Goal: Task Accomplishment & Management: Use online tool/utility

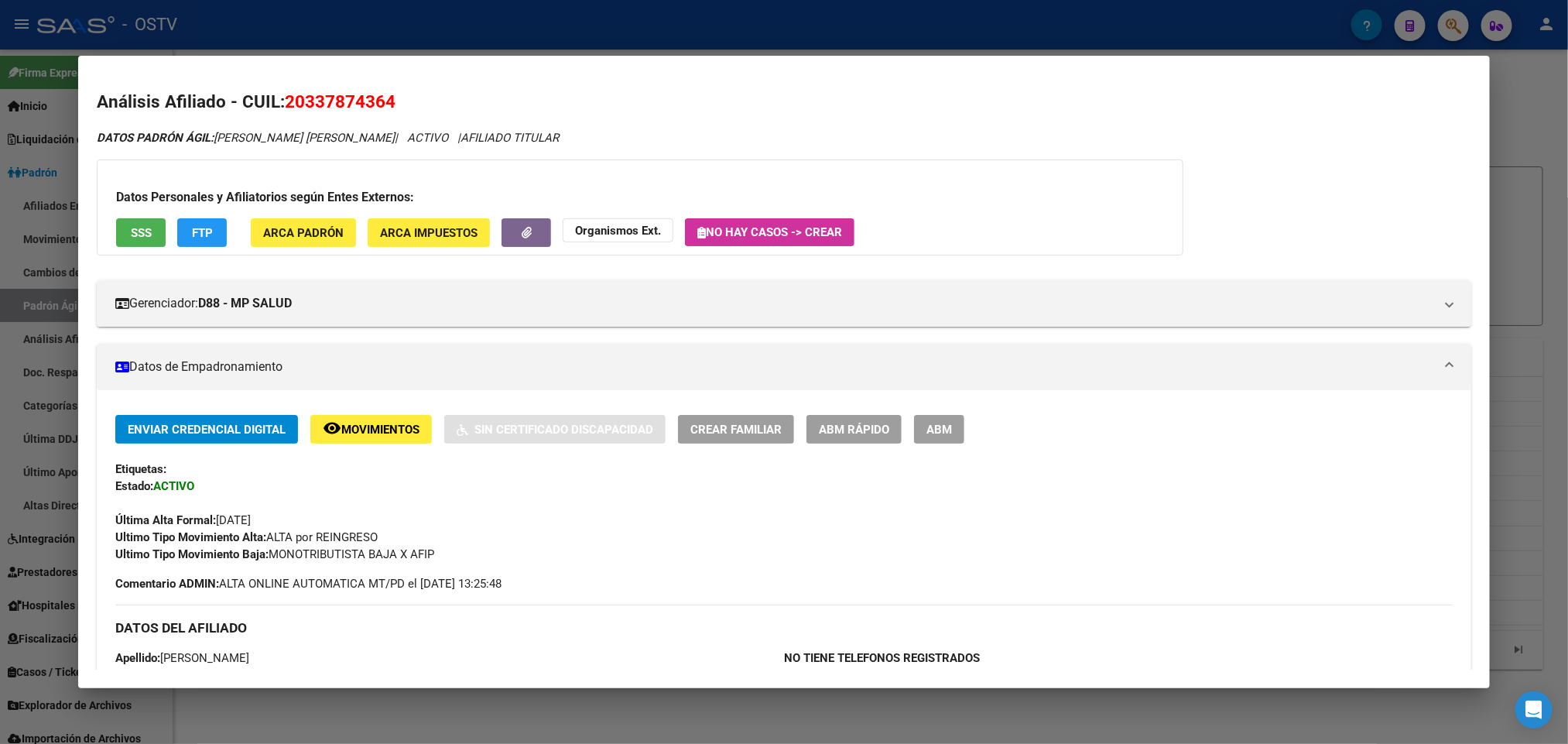
scroll to position [1300, 0]
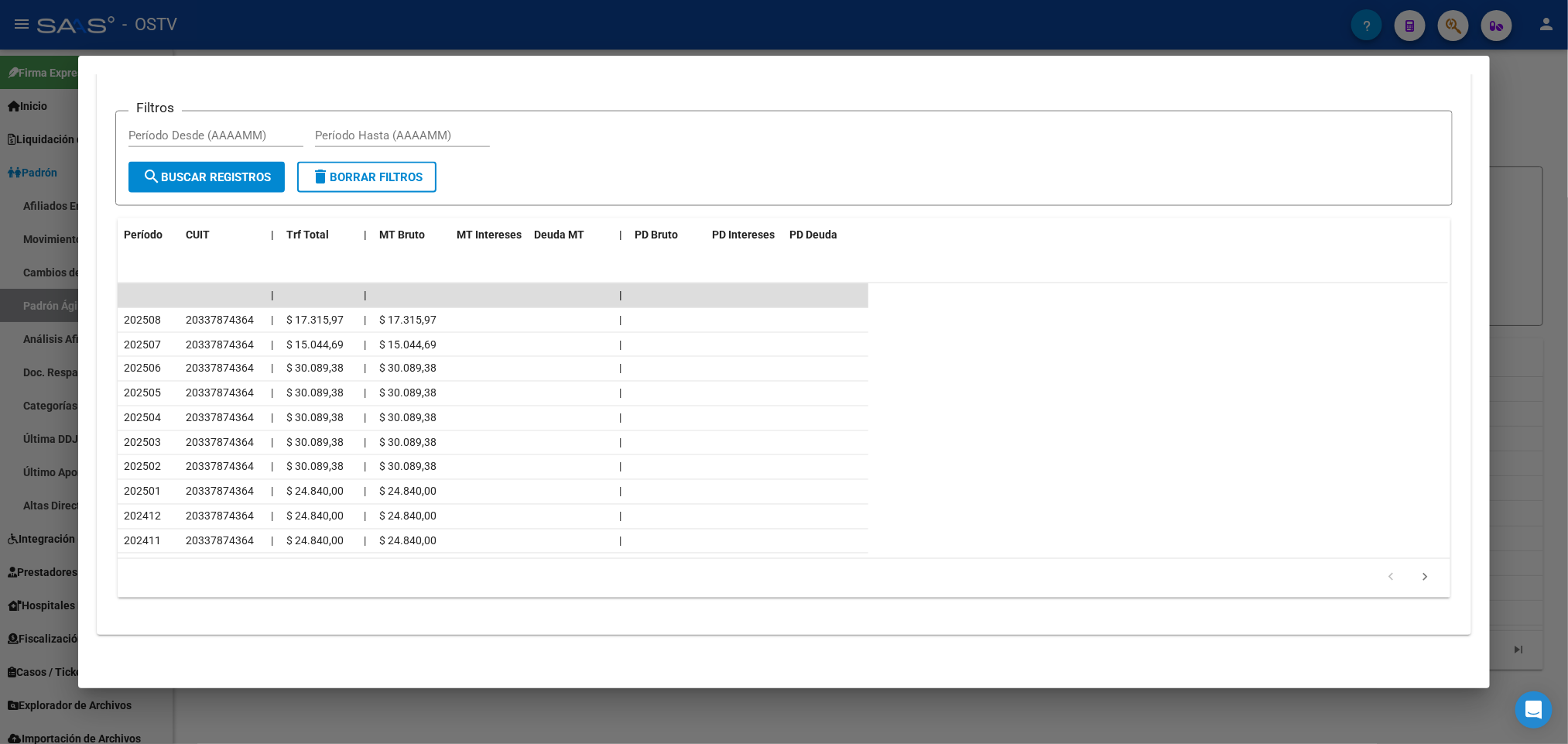
click at [0, 245] on div at bounding box center [784, 372] width 1568 height 744
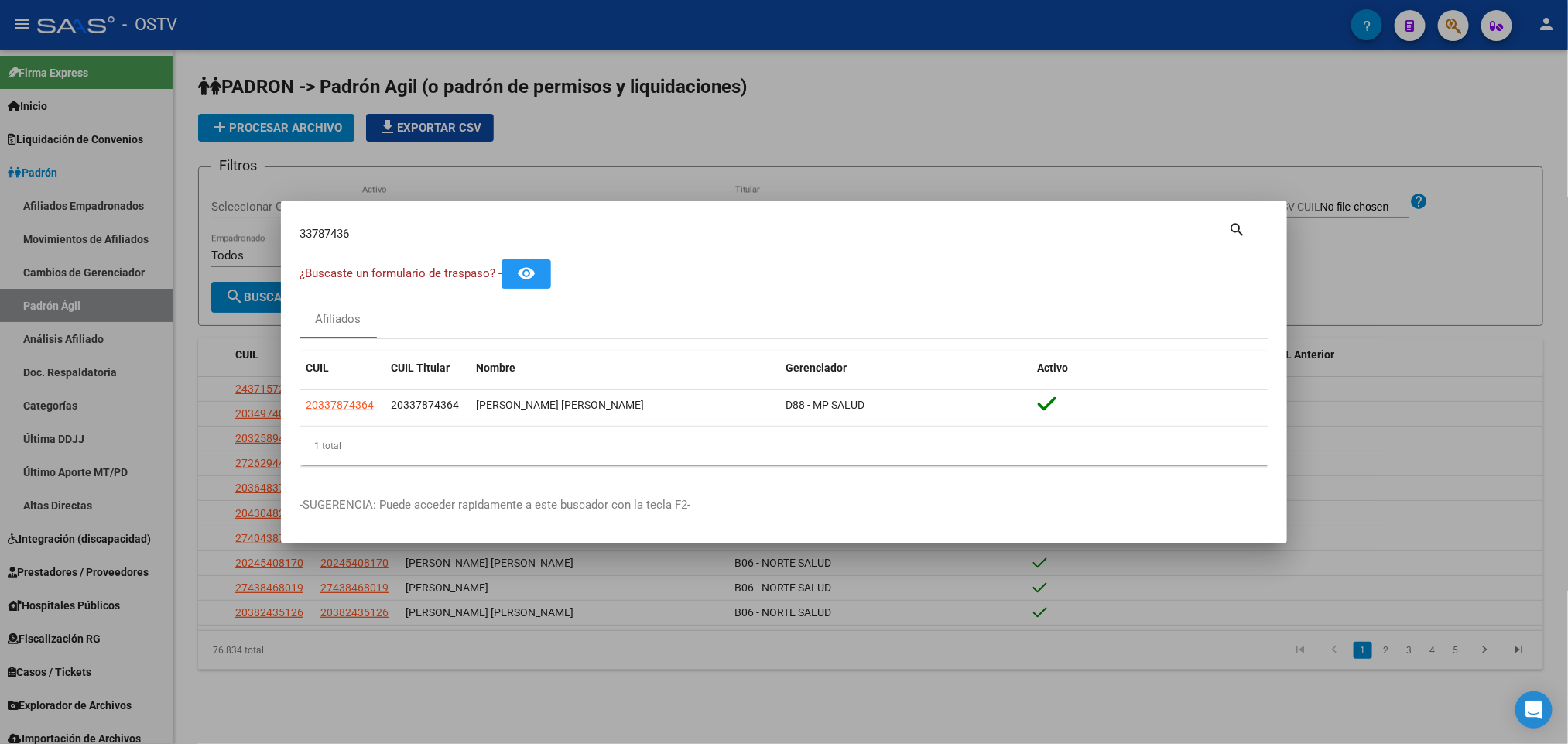
click at [9, 242] on div at bounding box center [784, 372] width 1568 height 744
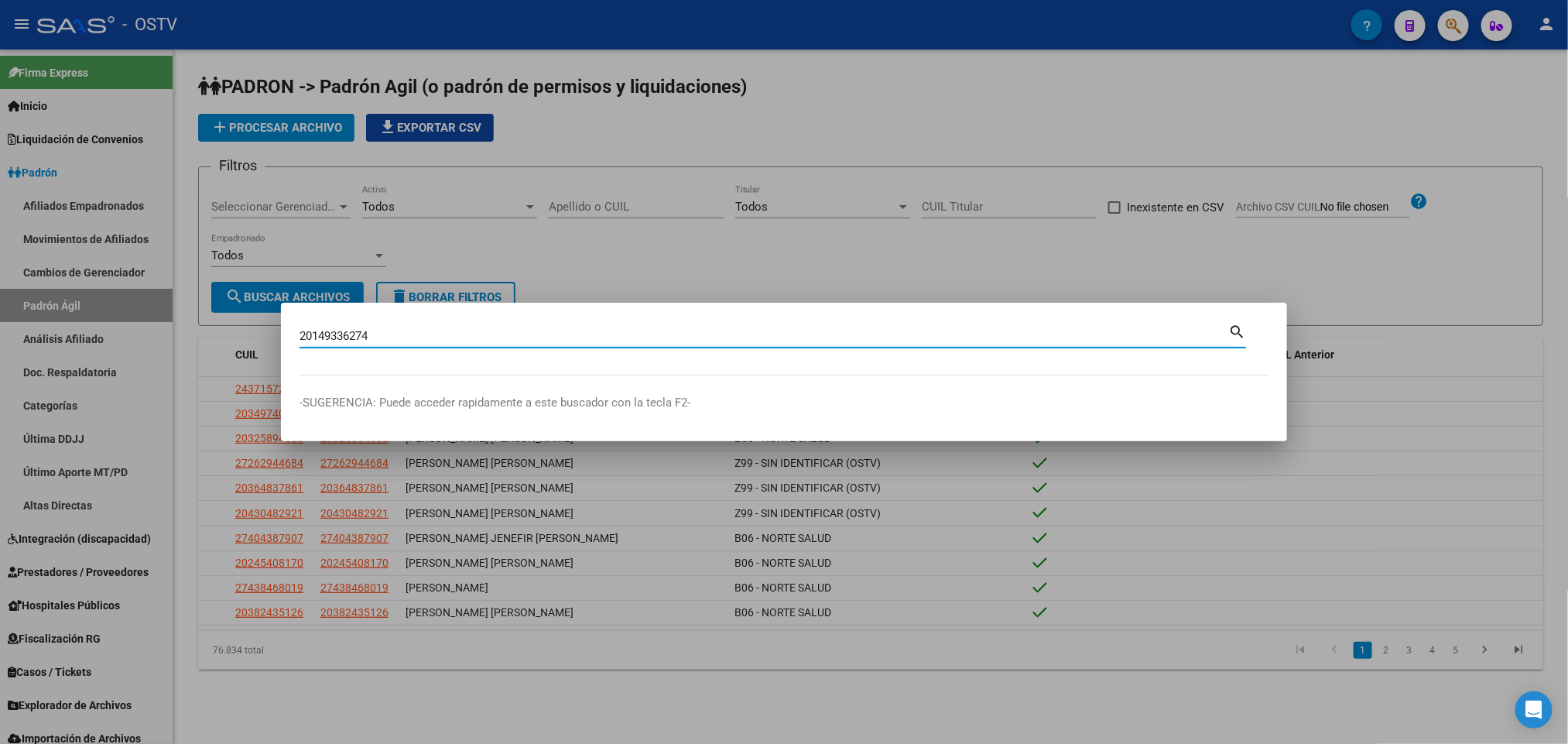
type input "20149336274"
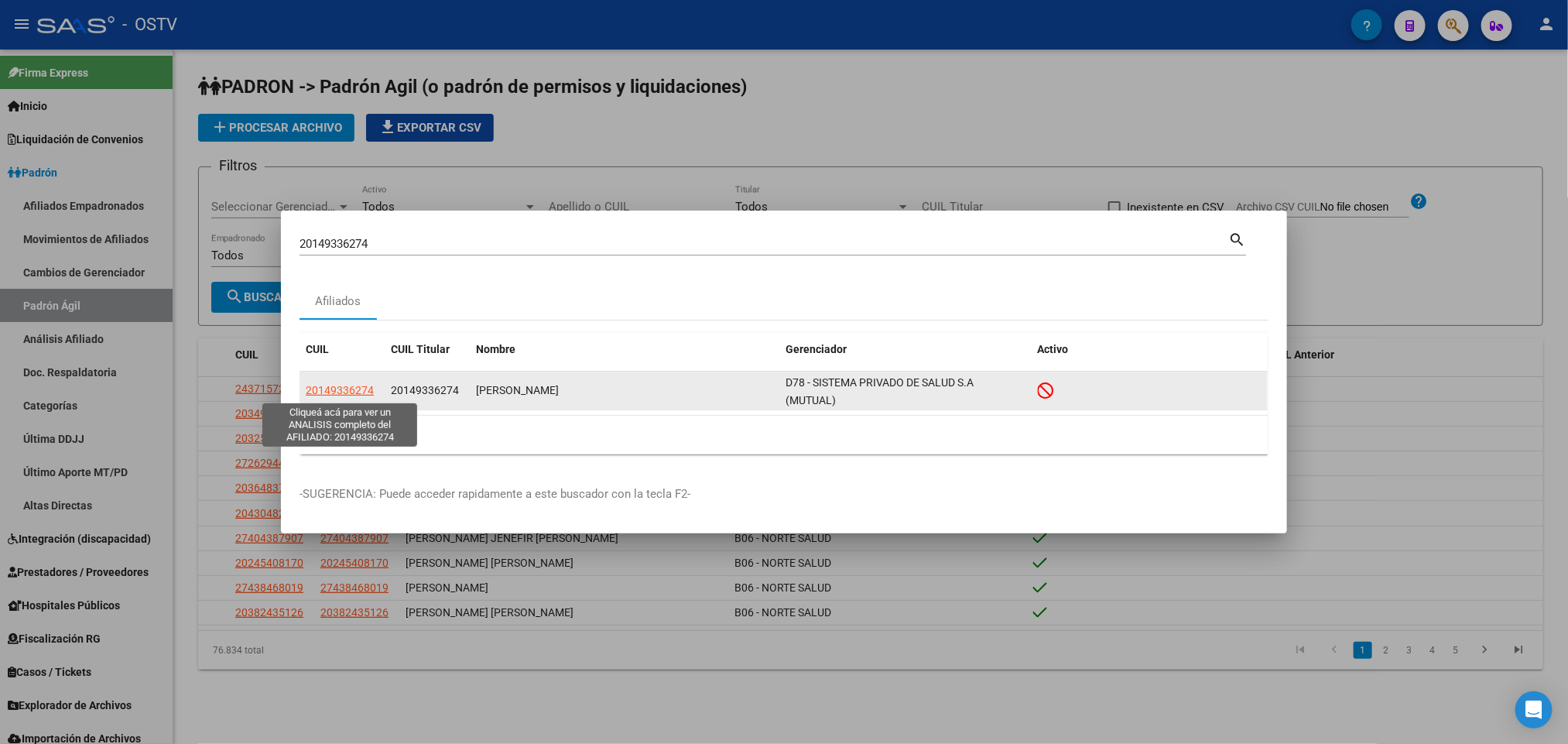
click at [351, 390] on span "20149336274" at bounding box center [340, 390] width 68 height 13
type textarea "20149336274"
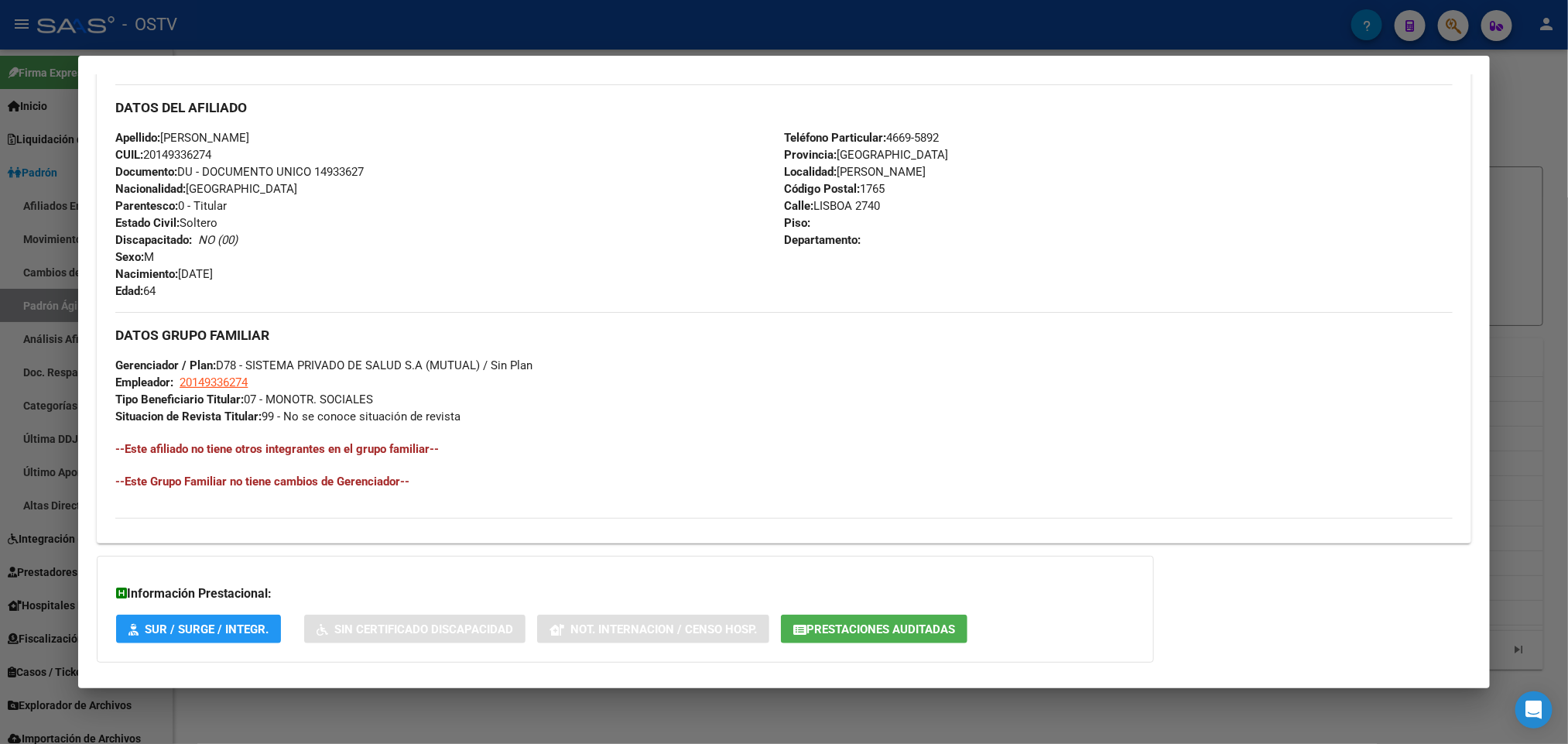
scroll to position [616, 0]
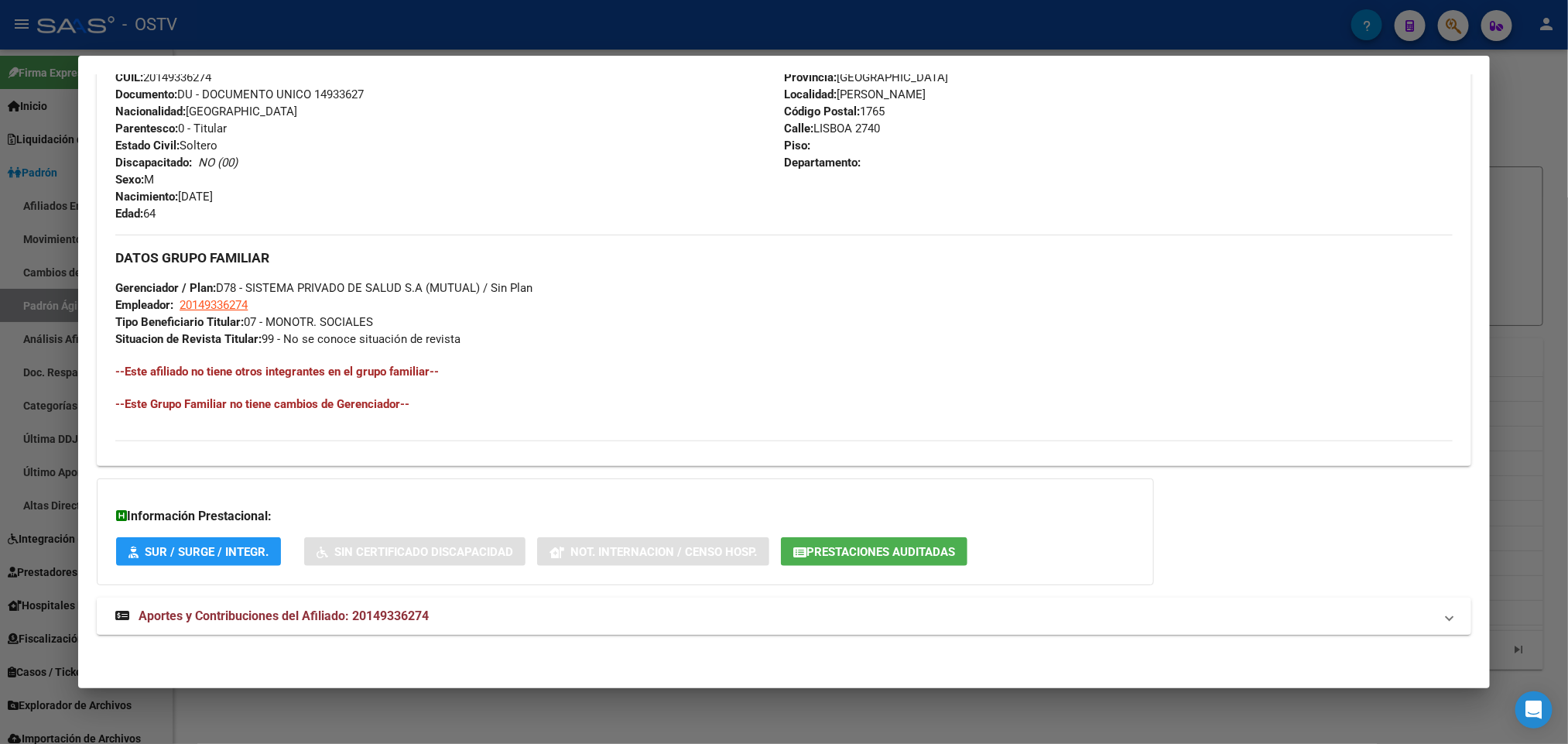
click at [329, 606] on mat-expansion-panel-header "Aportes y Contribuciones del Afiliado: 20149336274" at bounding box center [784, 616] width 1374 height 37
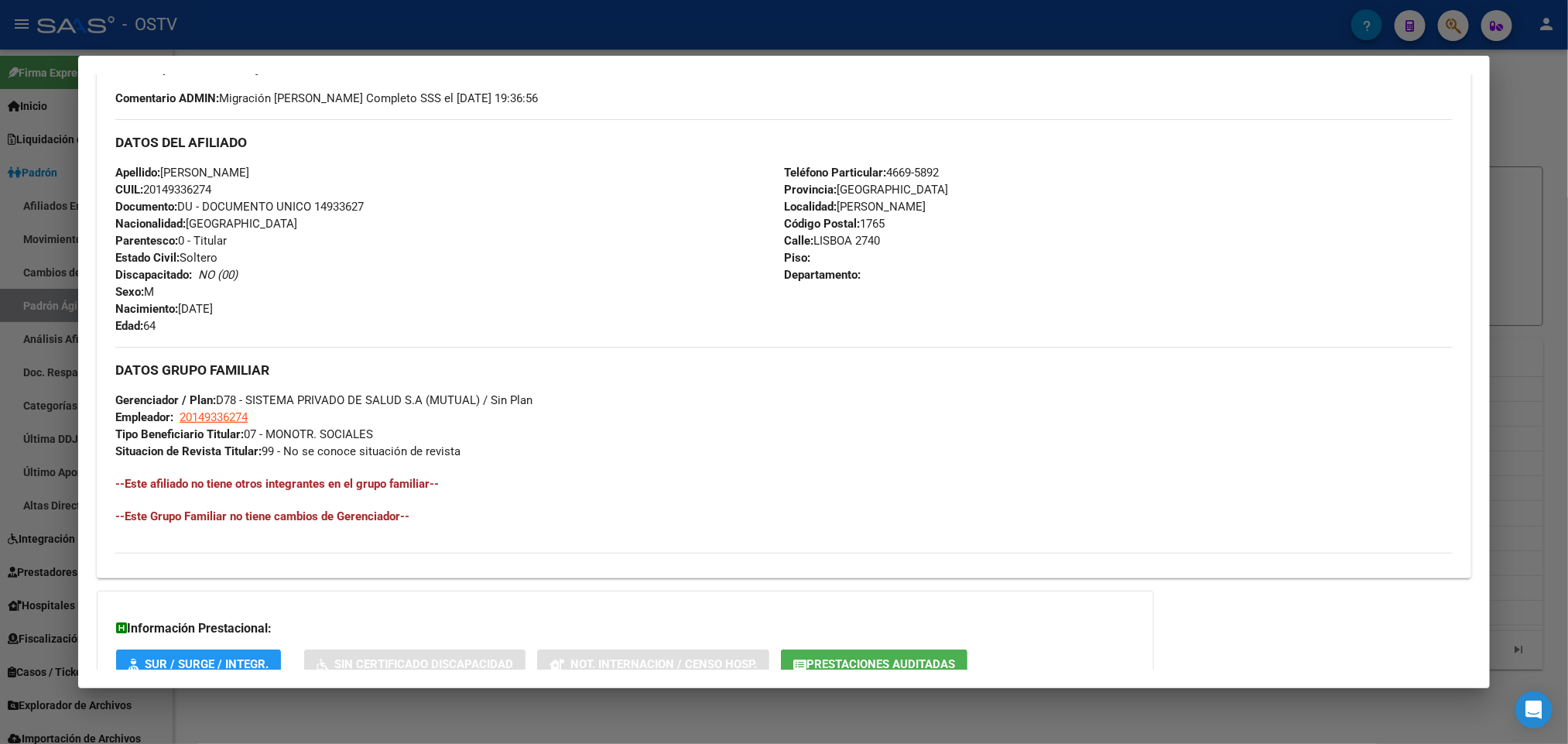
scroll to position [272, 0]
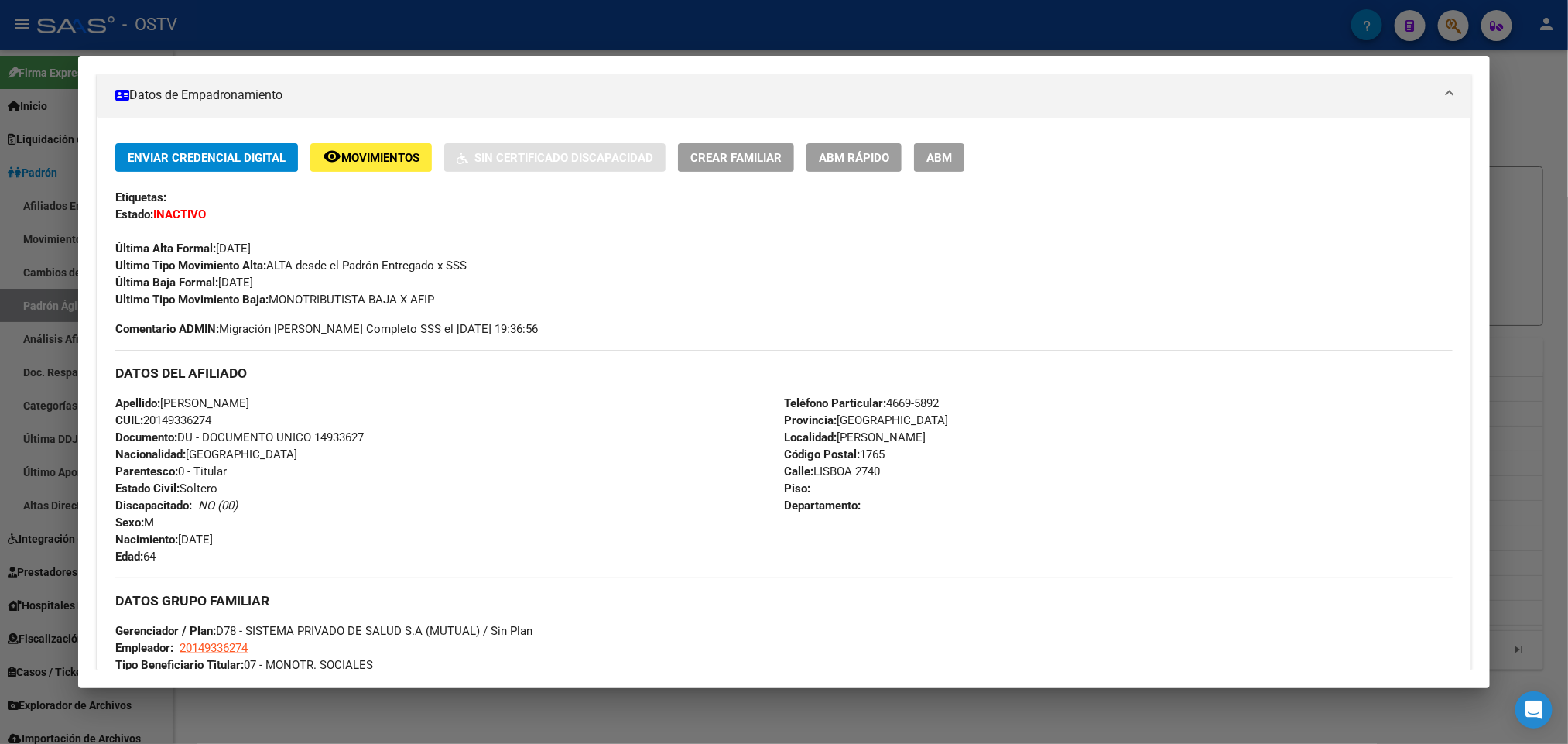
click at [0, 216] on div at bounding box center [784, 372] width 1568 height 744
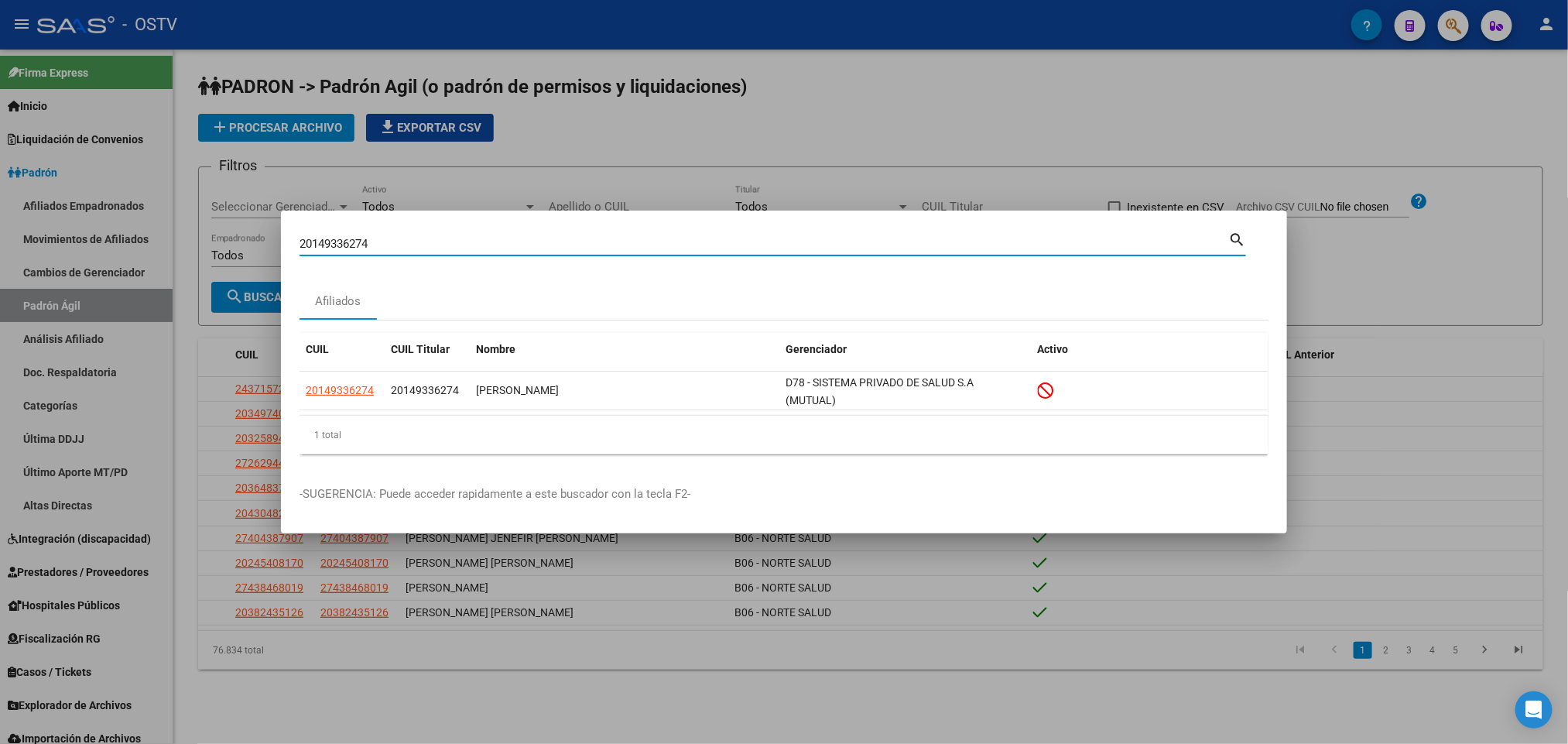
drag, startPoint x: 402, startPoint y: 244, endPoint x: 0, endPoint y: 238, distance: 402.0
click at [0, 242] on div "20149336274 Buscar (apellido, dni, cuil, nro traspaso, cuit, obra social) searc…" at bounding box center [784, 372] width 1568 height 744
paste input "7324495407"
type input "27324495407"
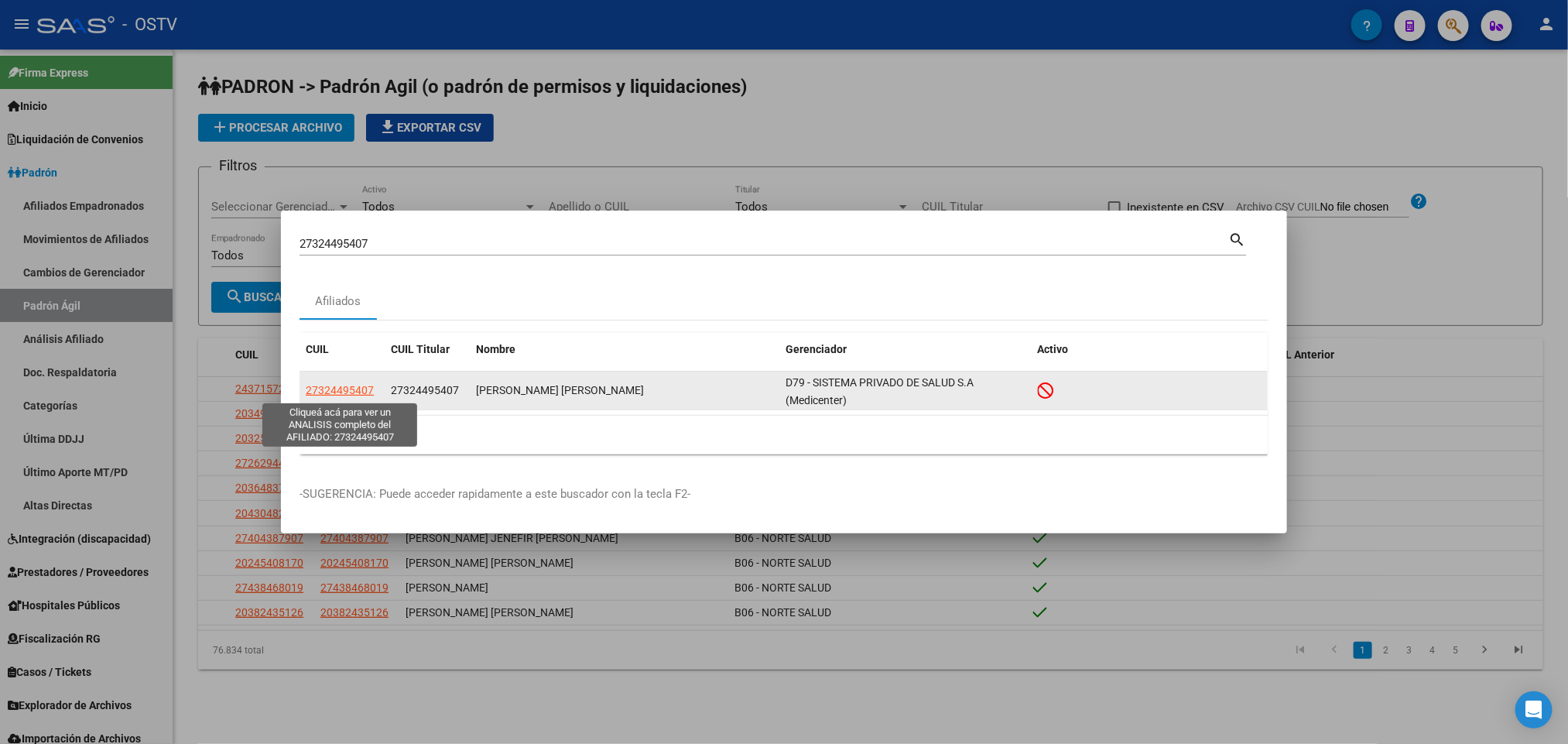
click at [343, 386] on span "27324495407" at bounding box center [340, 390] width 68 height 13
copy span "9"
type textarea "27324495407"
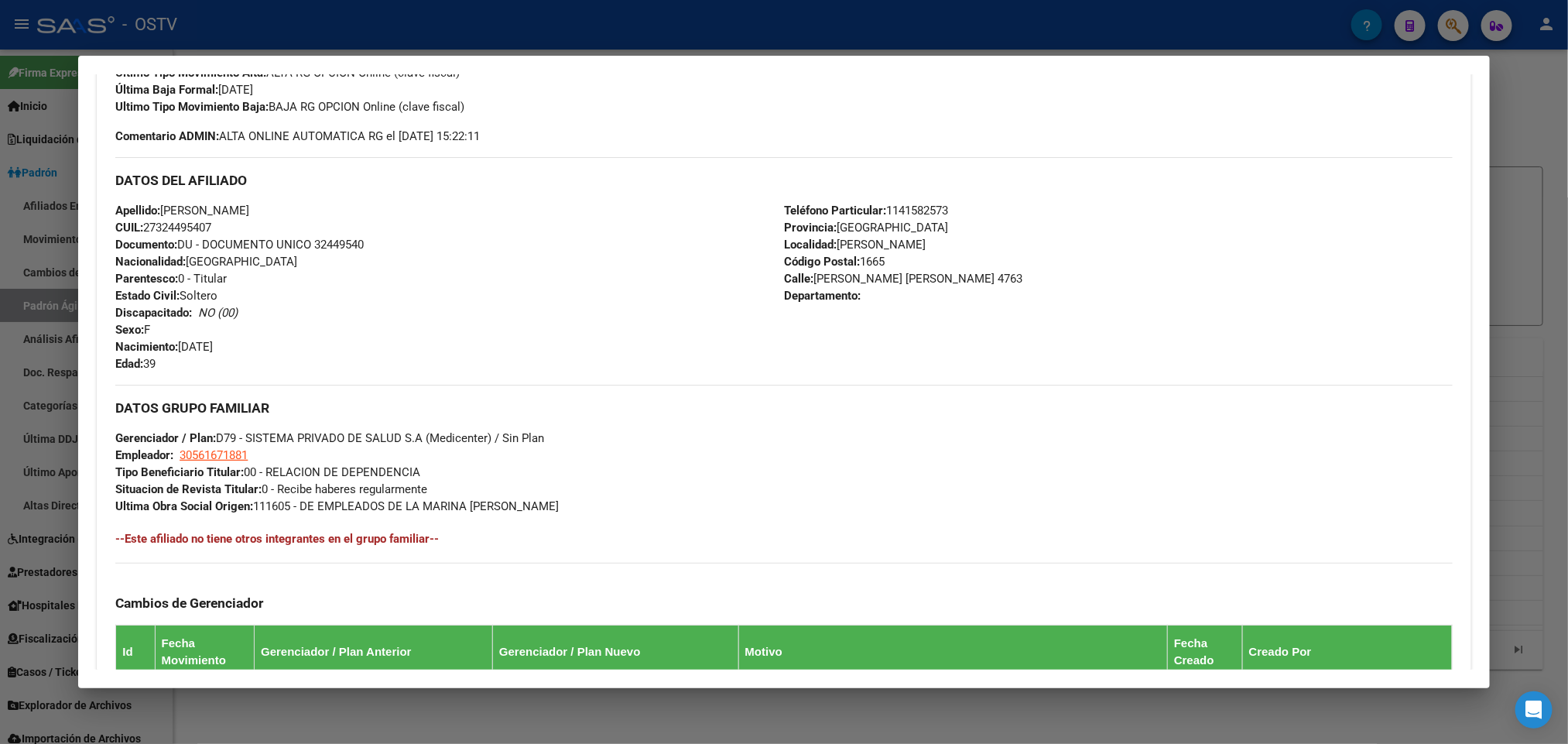
scroll to position [765, 0]
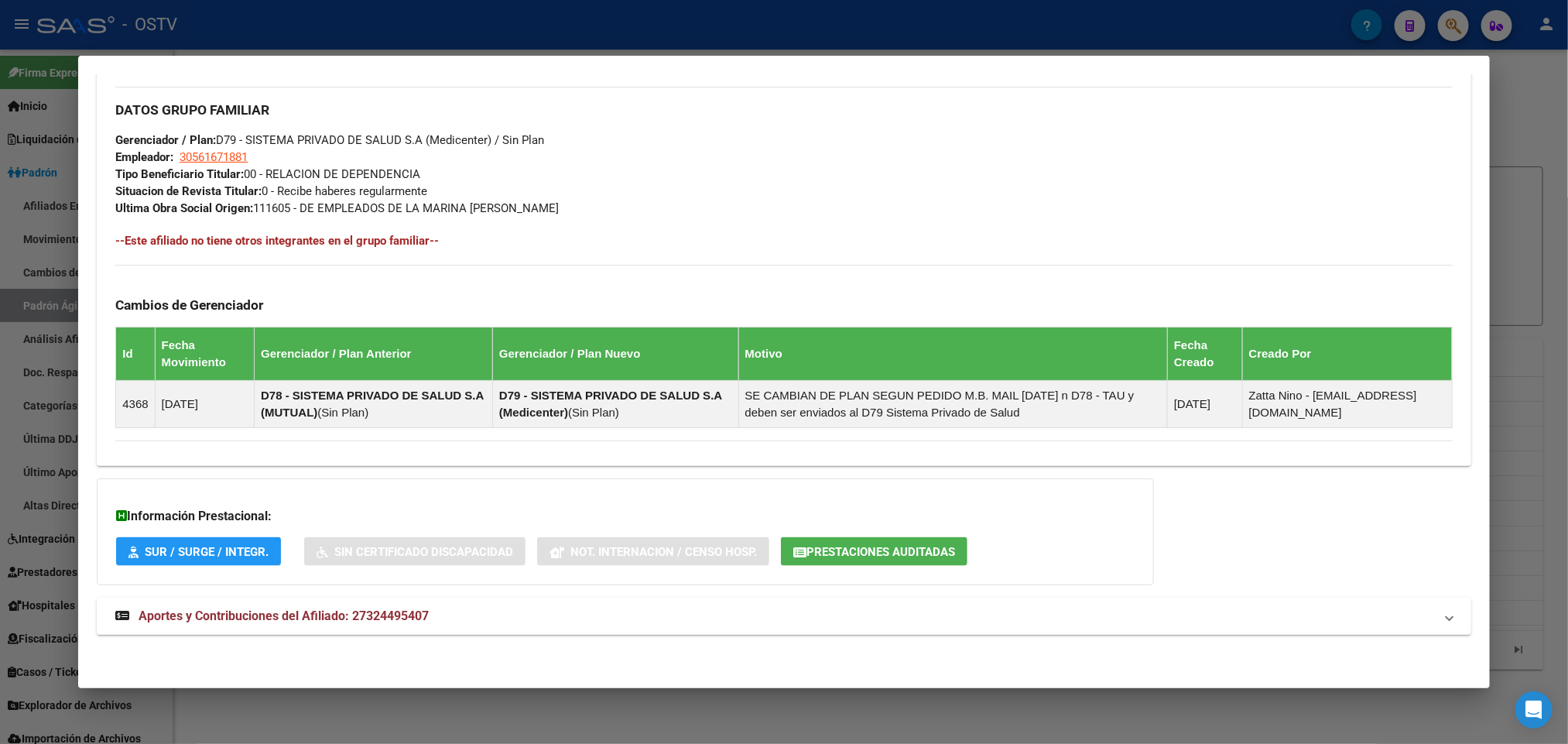
click at [451, 623] on mat-panel-title "Aportes y Contribuciones del Afiliado: 27324495407" at bounding box center [774, 617] width 1318 height 19
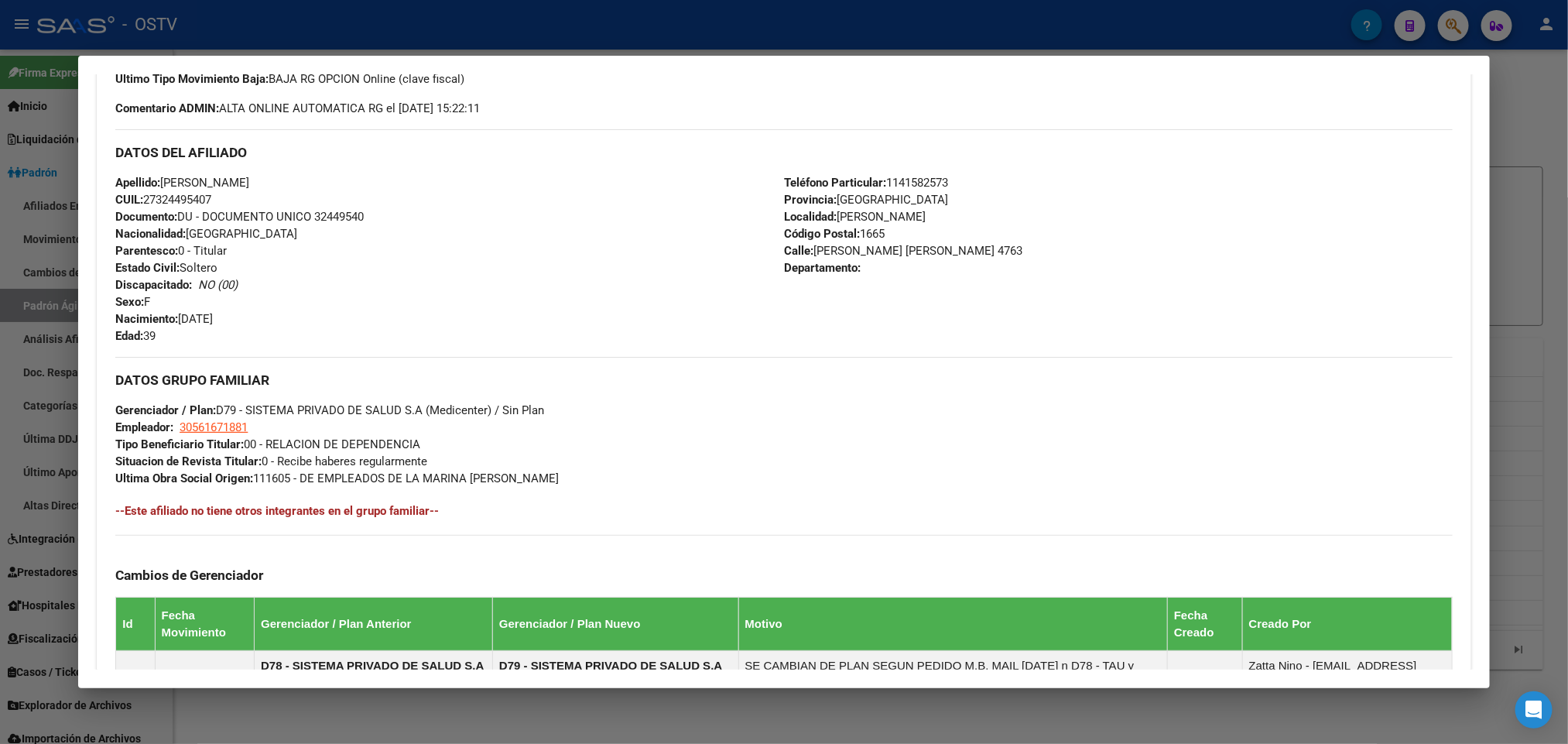
scroll to position [485, 0]
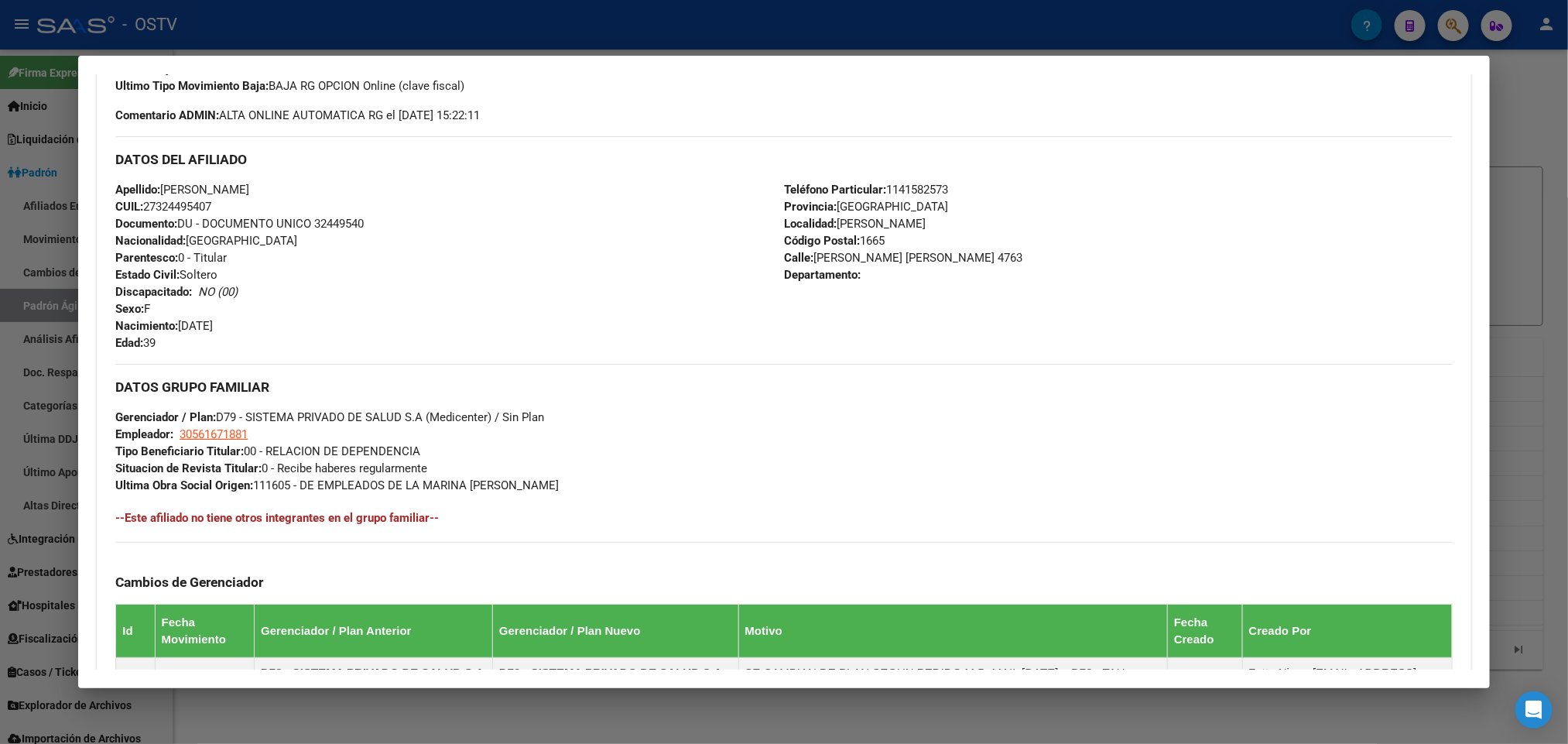
click at [35, 331] on div at bounding box center [784, 372] width 1568 height 744
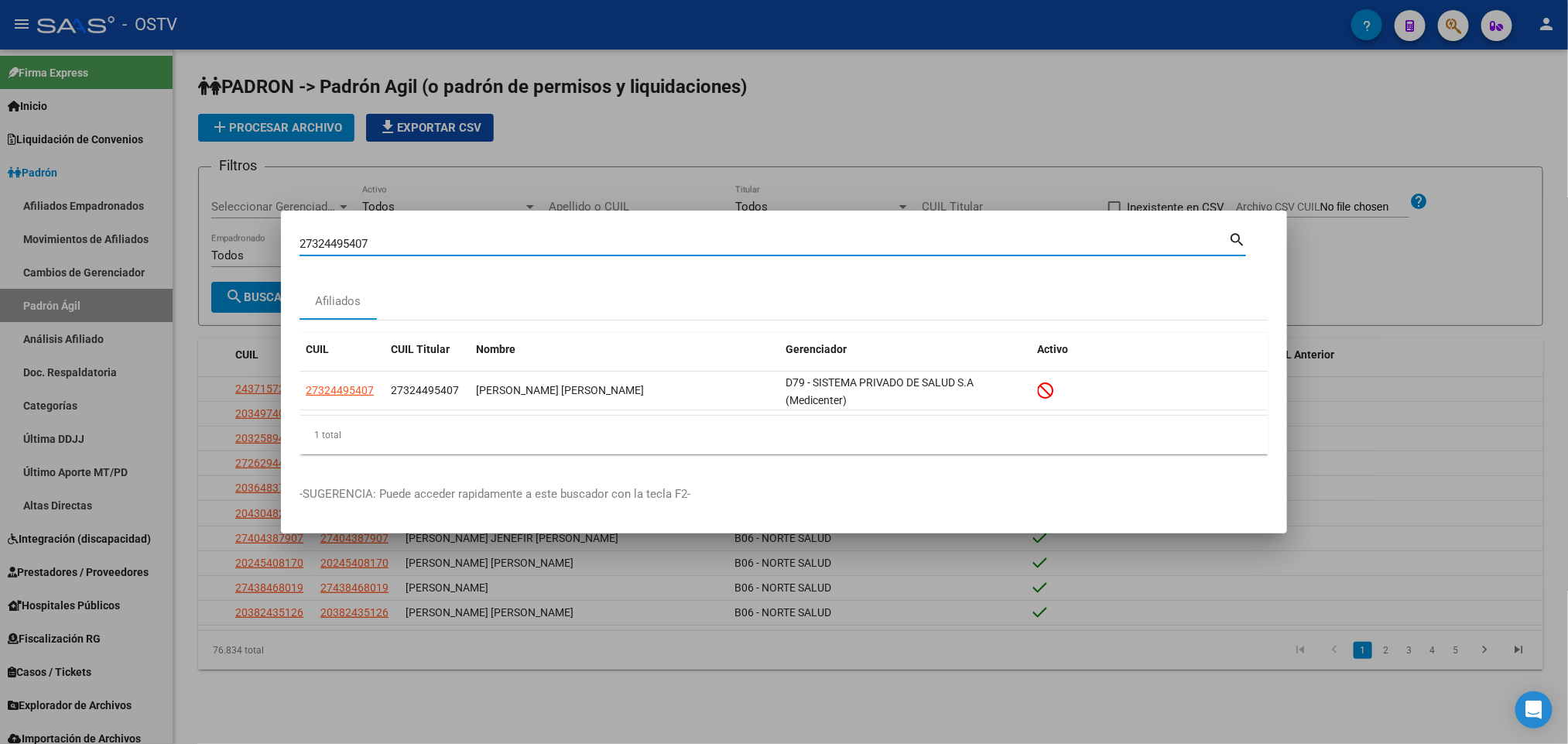
drag, startPoint x: 392, startPoint y: 237, endPoint x: 0, endPoint y: 244, distance: 392.1
click at [0, 244] on div "27324495407 Buscar (apellido, dni, cuil, nro traspaso, cuit, obra social) searc…" at bounding box center [784, 372] width 1568 height 744
paste input "293804775"
type input "27293804775"
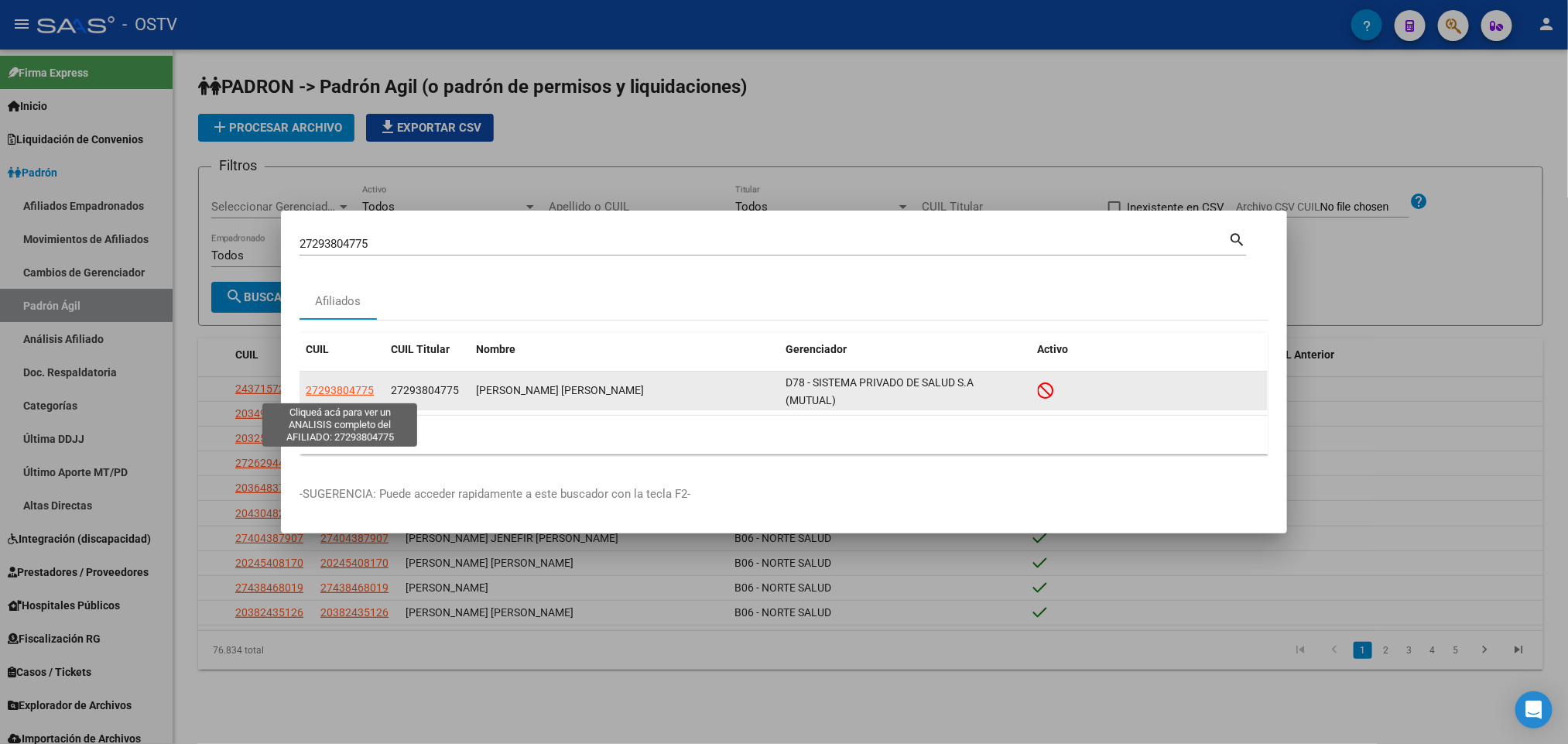
click at [362, 392] on span "27293804775" at bounding box center [340, 390] width 68 height 13
type textarea "27293804775"
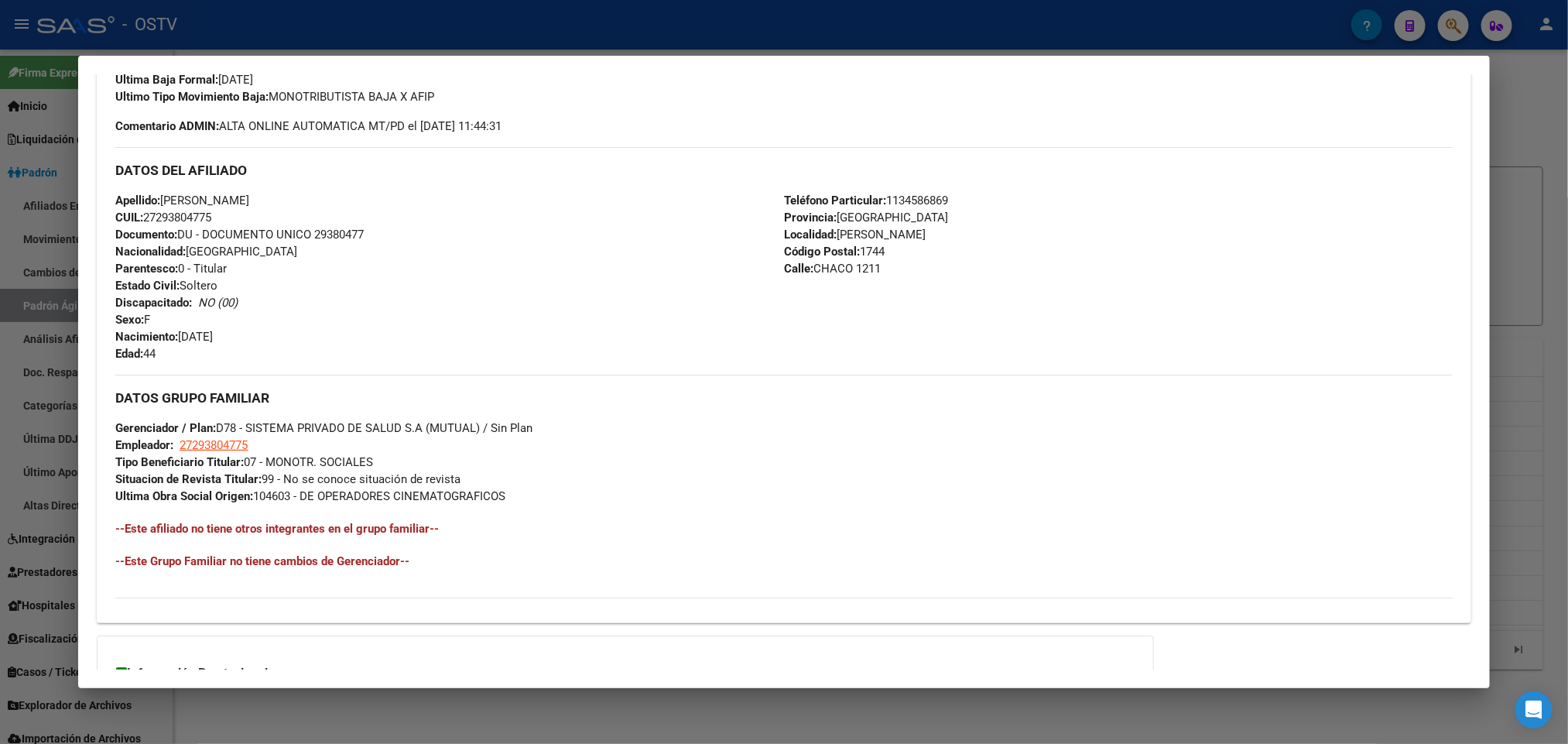
scroll to position [633, 0]
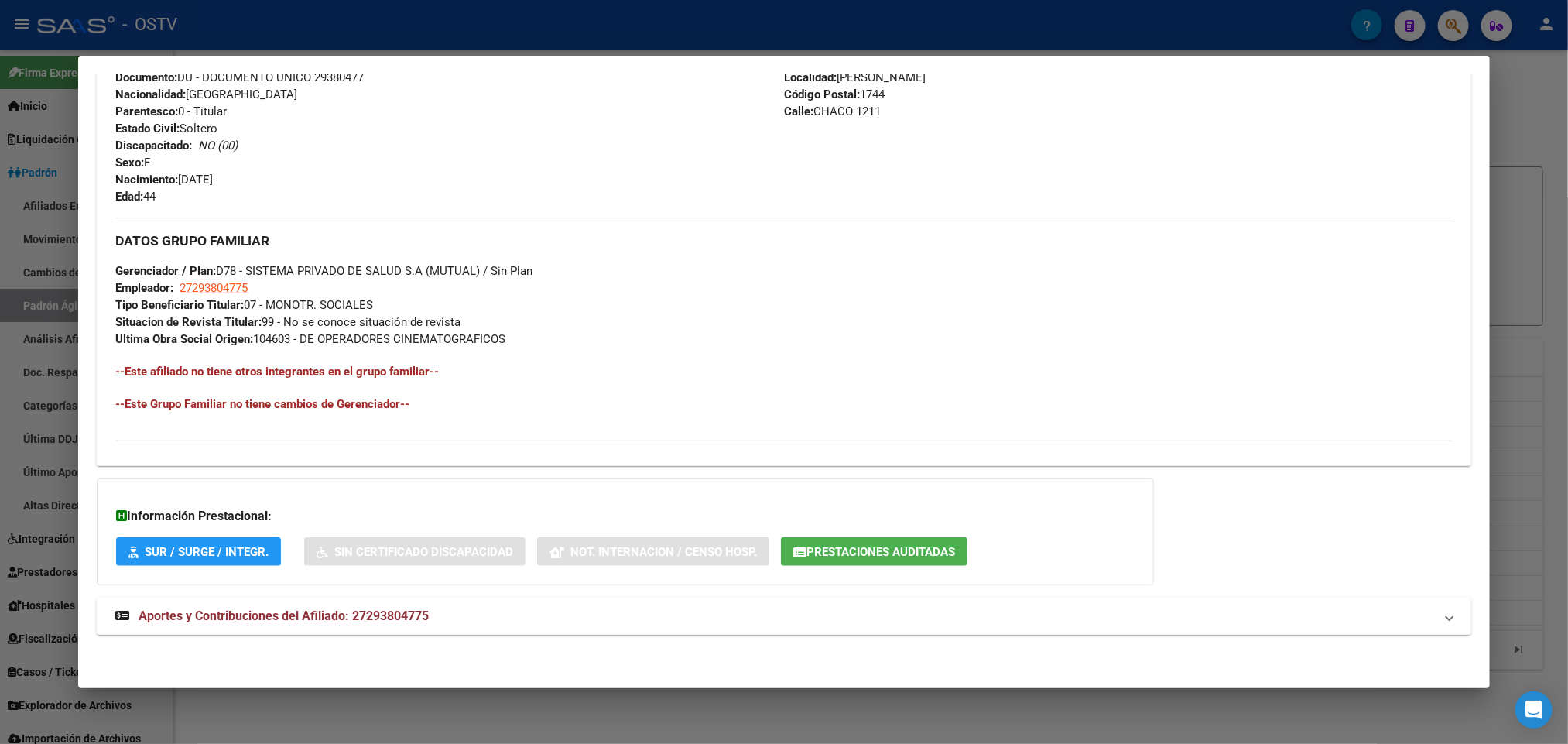
click at [304, 616] on span "Aportes y Contribuciones del Afiliado: 27293804775" at bounding box center [283, 616] width 290 height 15
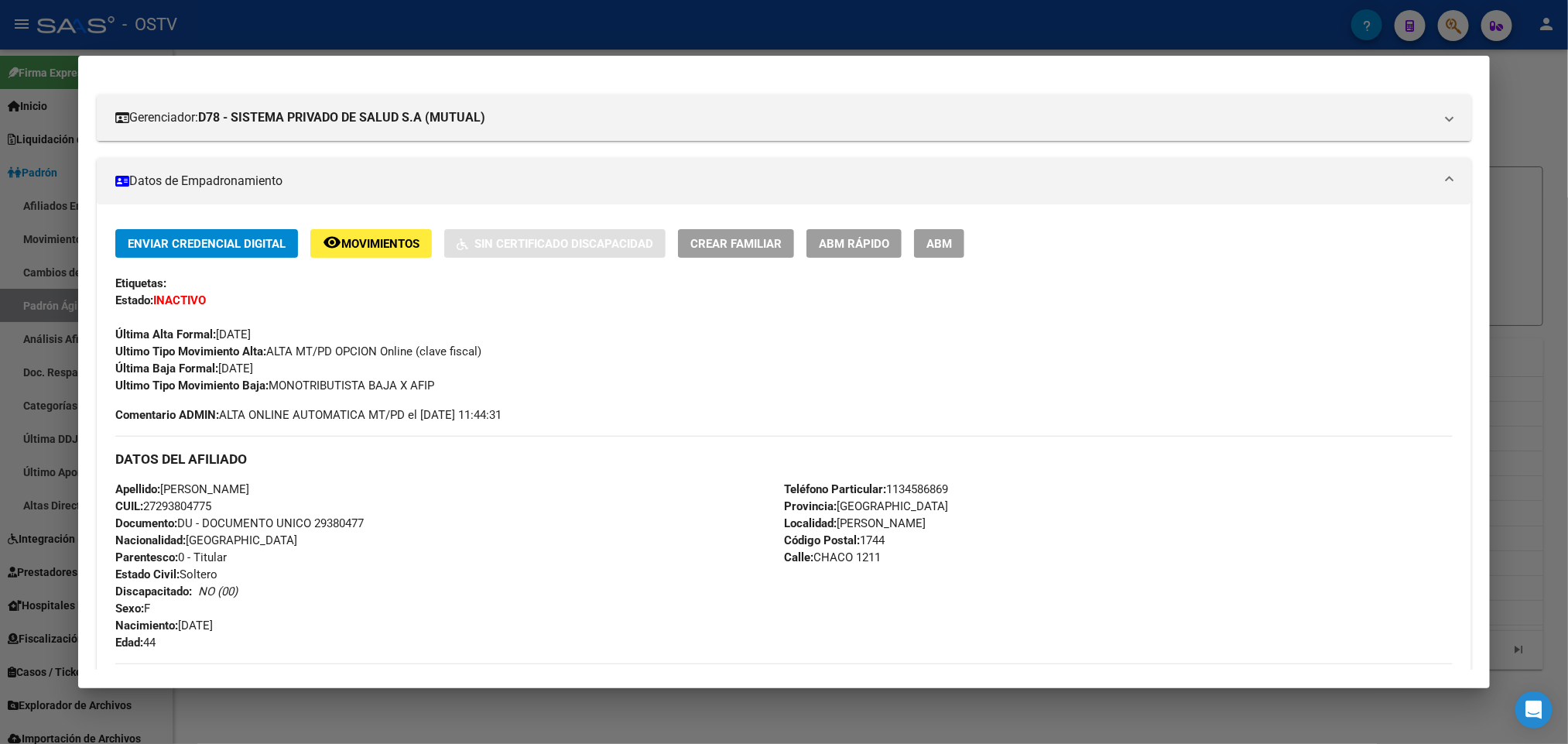
scroll to position [164, 0]
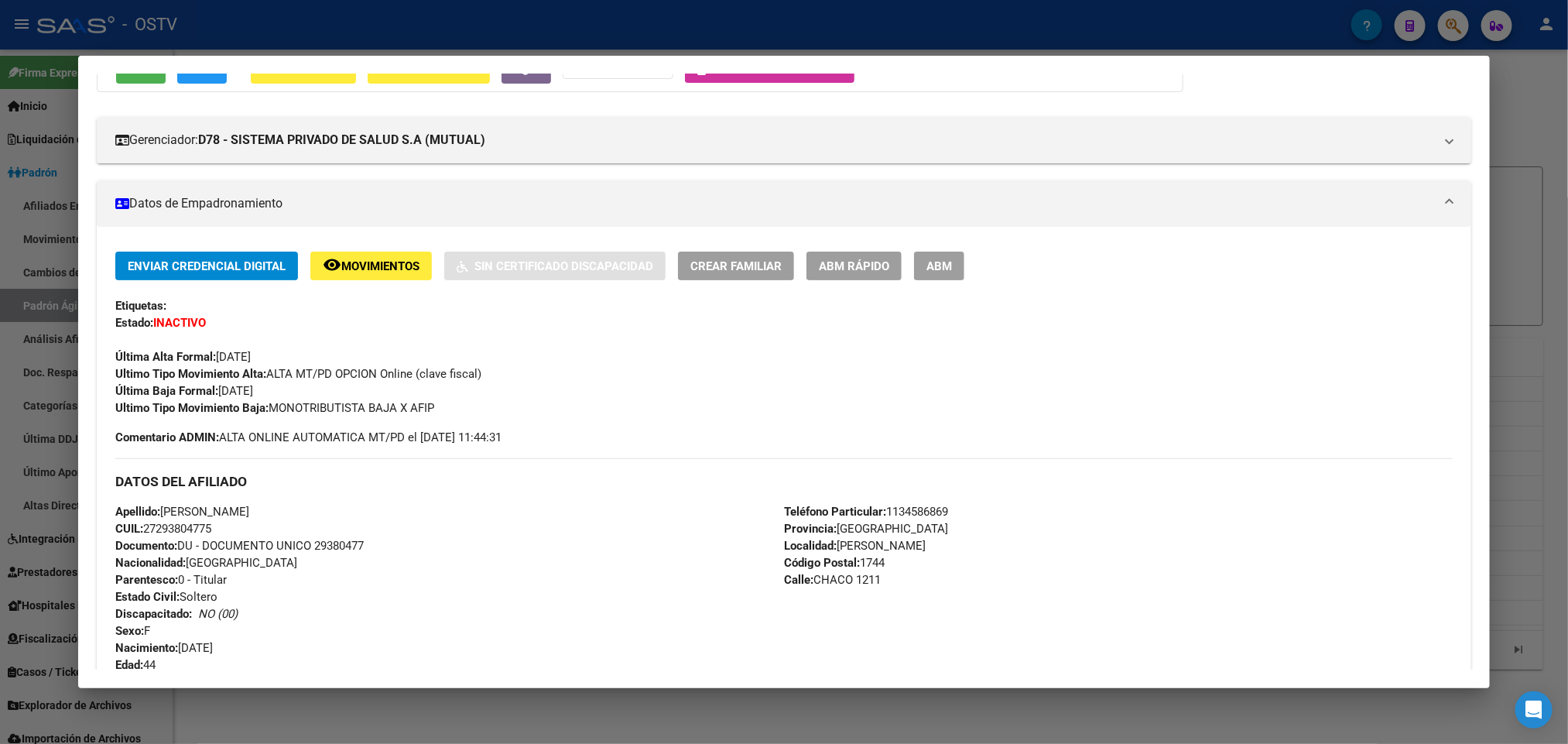
click at [2, 377] on div at bounding box center [784, 372] width 1568 height 744
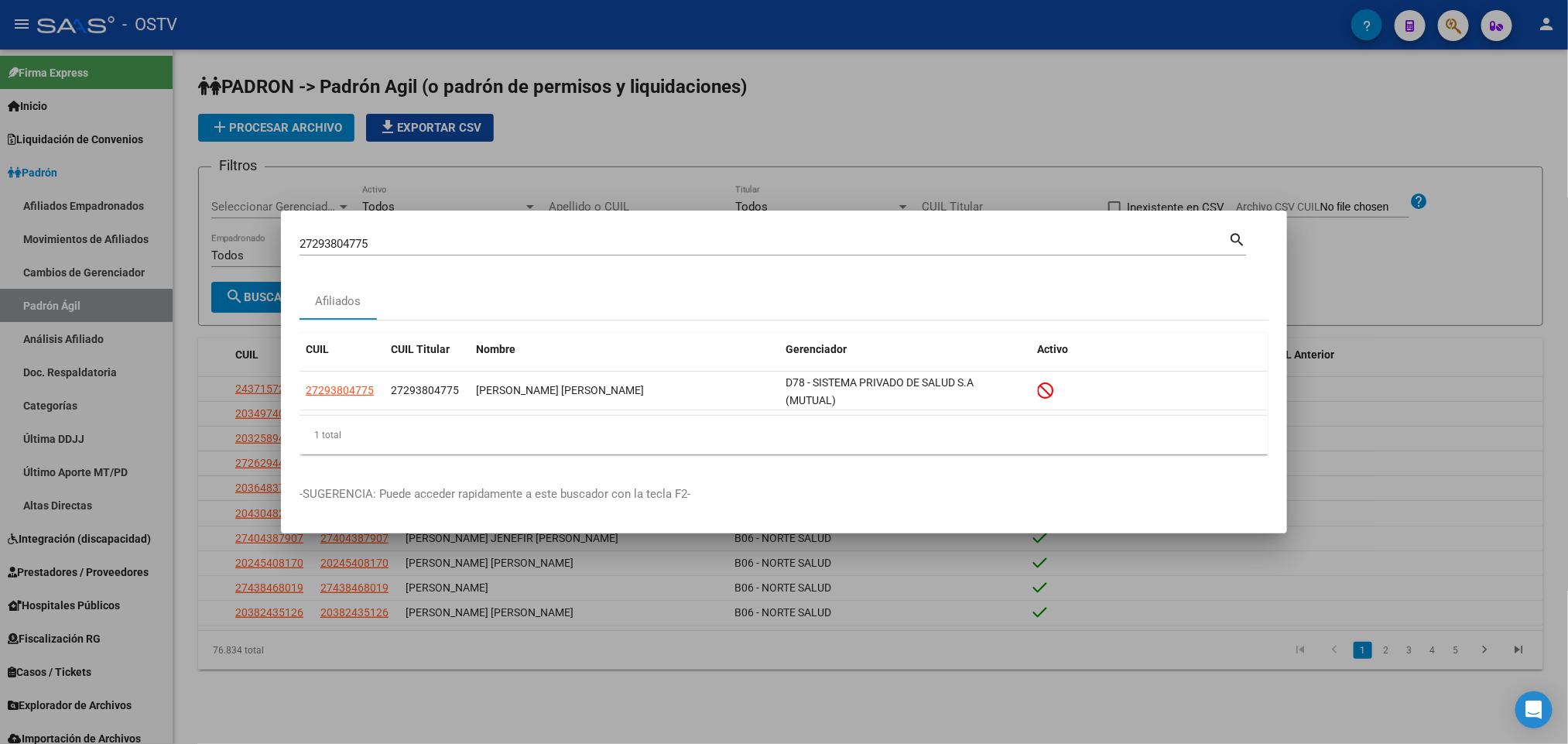
drag, startPoint x: 379, startPoint y: 238, endPoint x: 0, endPoint y: 263, distance: 379.8
click at [0, 259] on div "27293804775 Buscar (apellido, dni, cuil, nro traspaso, cuit, obra social) searc…" at bounding box center [784, 372] width 1568 height 744
paste input "0236149707"
type input "20236149707"
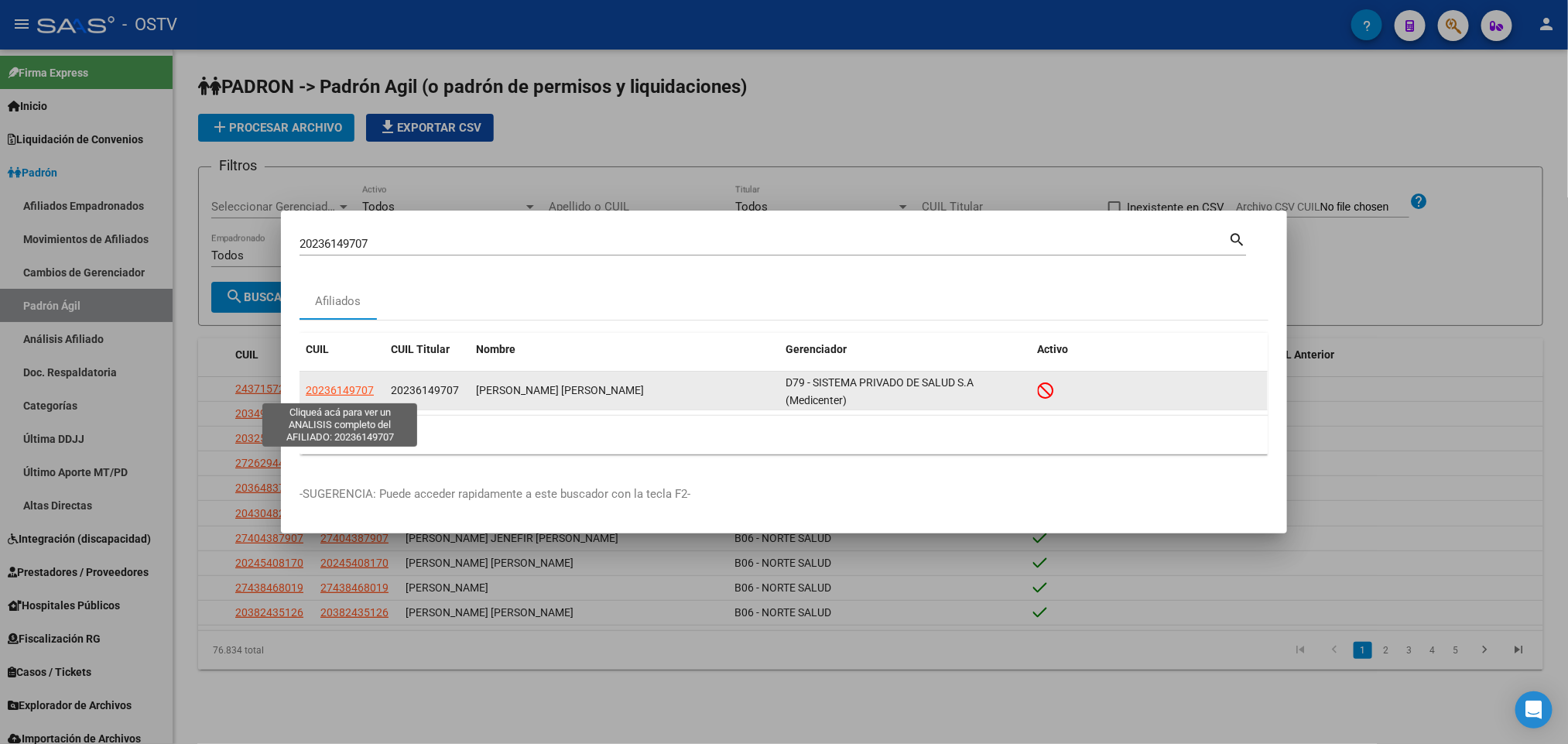
click at [340, 395] on span "20236149707" at bounding box center [340, 390] width 68 height 13
type textarea "20236149707"
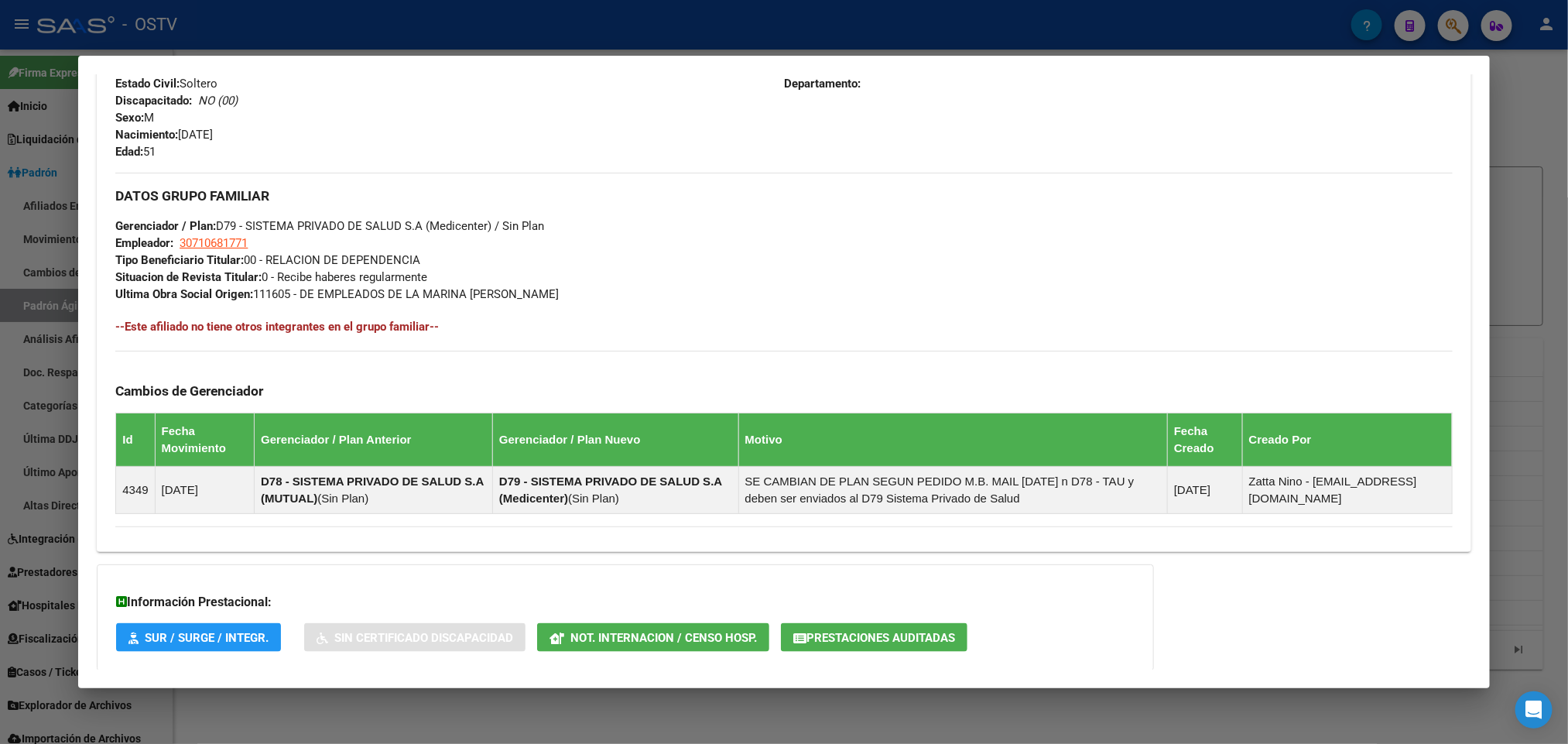
scroll to position [765, 0]
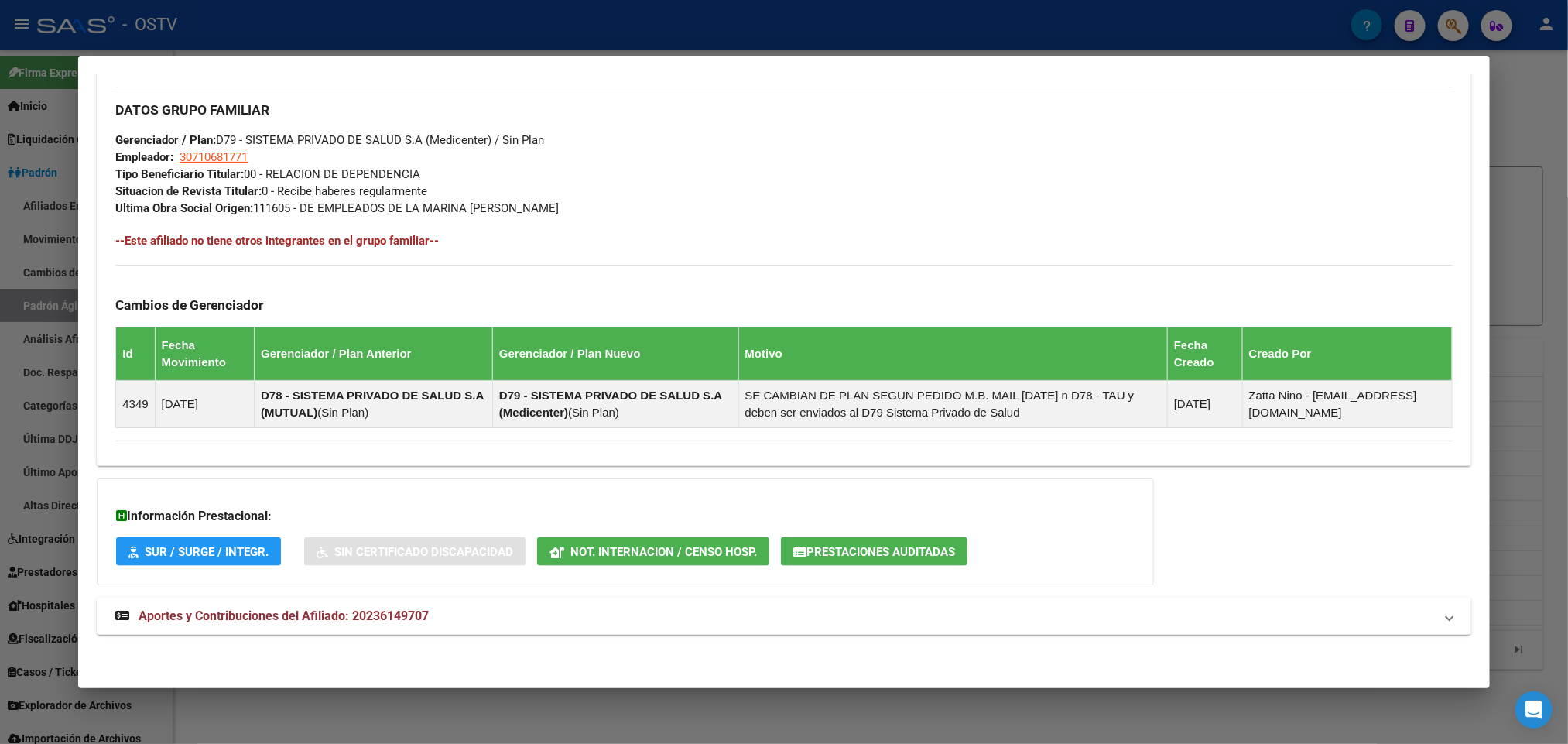
click at [365, 595] on div "DATOS PADRÓN ÁGIL: FERNANDEZ ADRIAN ALBERTO | INACTIVO | AFILIADO TITULAR Datos…" at bounding box center [784, 9] width 1374 height 1287
click at [380, 600] on mat-expansion-panel-header "Aportes y Contribuciones del Afiliado: 20236149707" at bounding box center [784, 616] width 1374 height 37
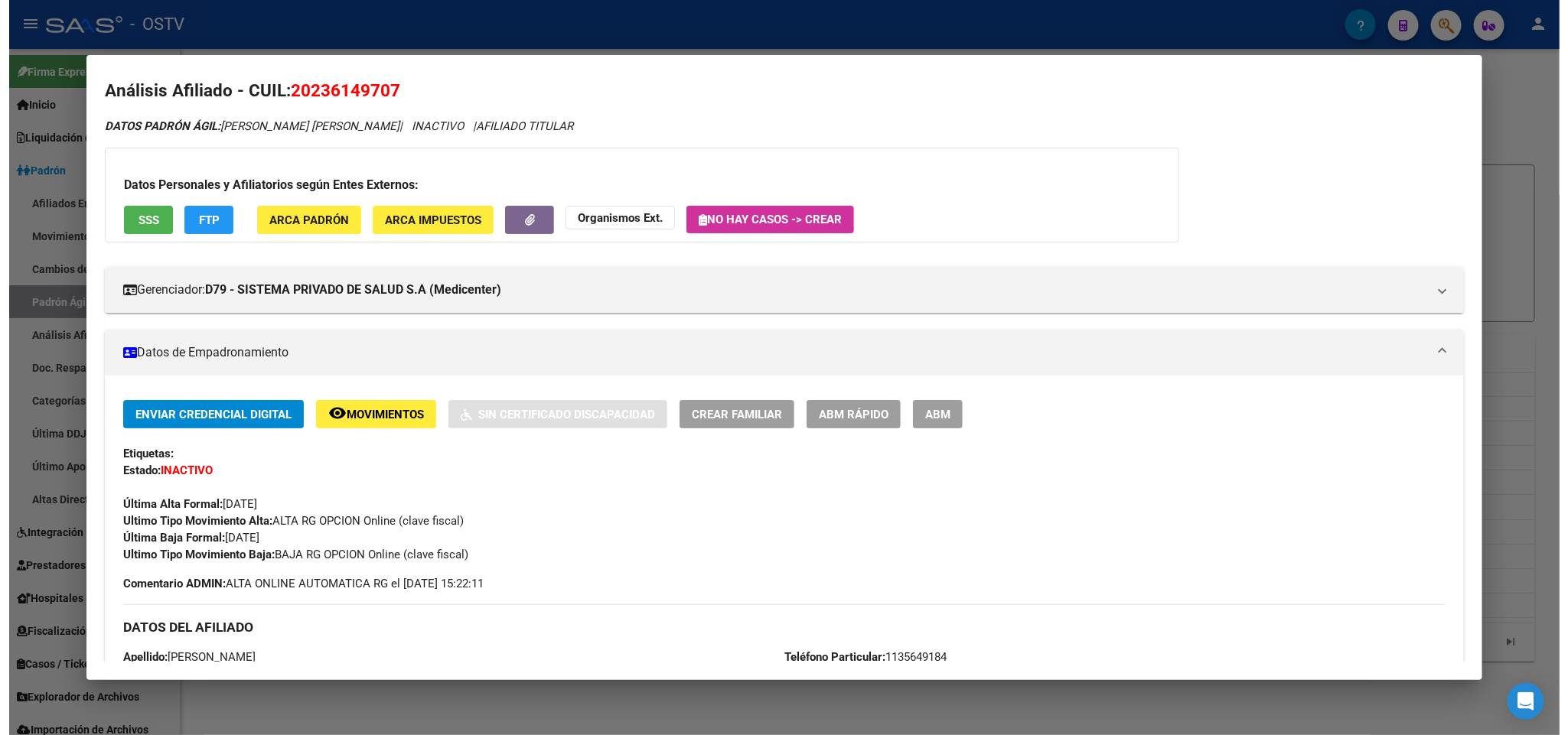
scroll to position [0, 0]
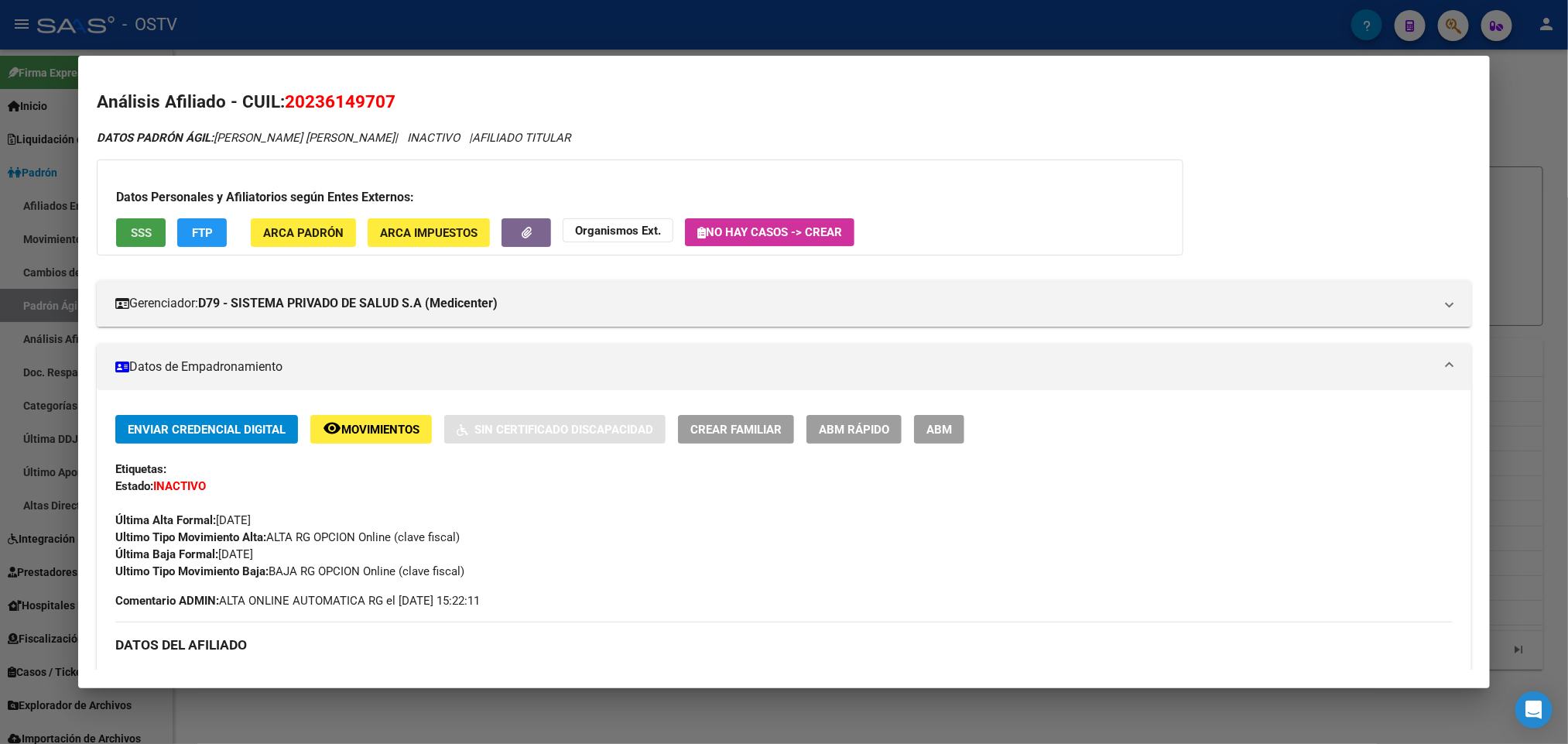
click at [127, 222] on button "SSS" at bounding box center [141, 233] width 50 height 28
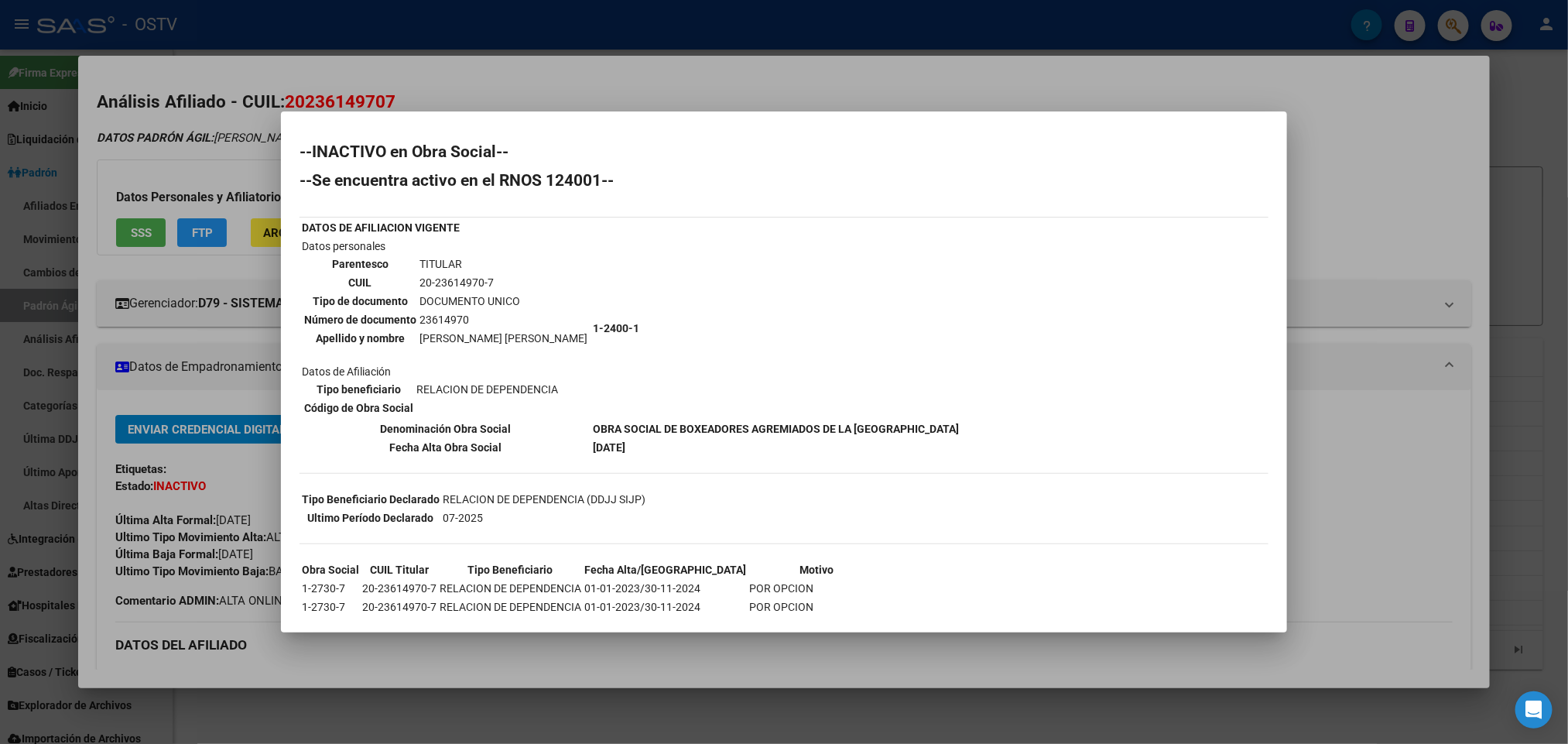
click at [587, 110] on div at bounding box center [784, 372] width 1568 height 744
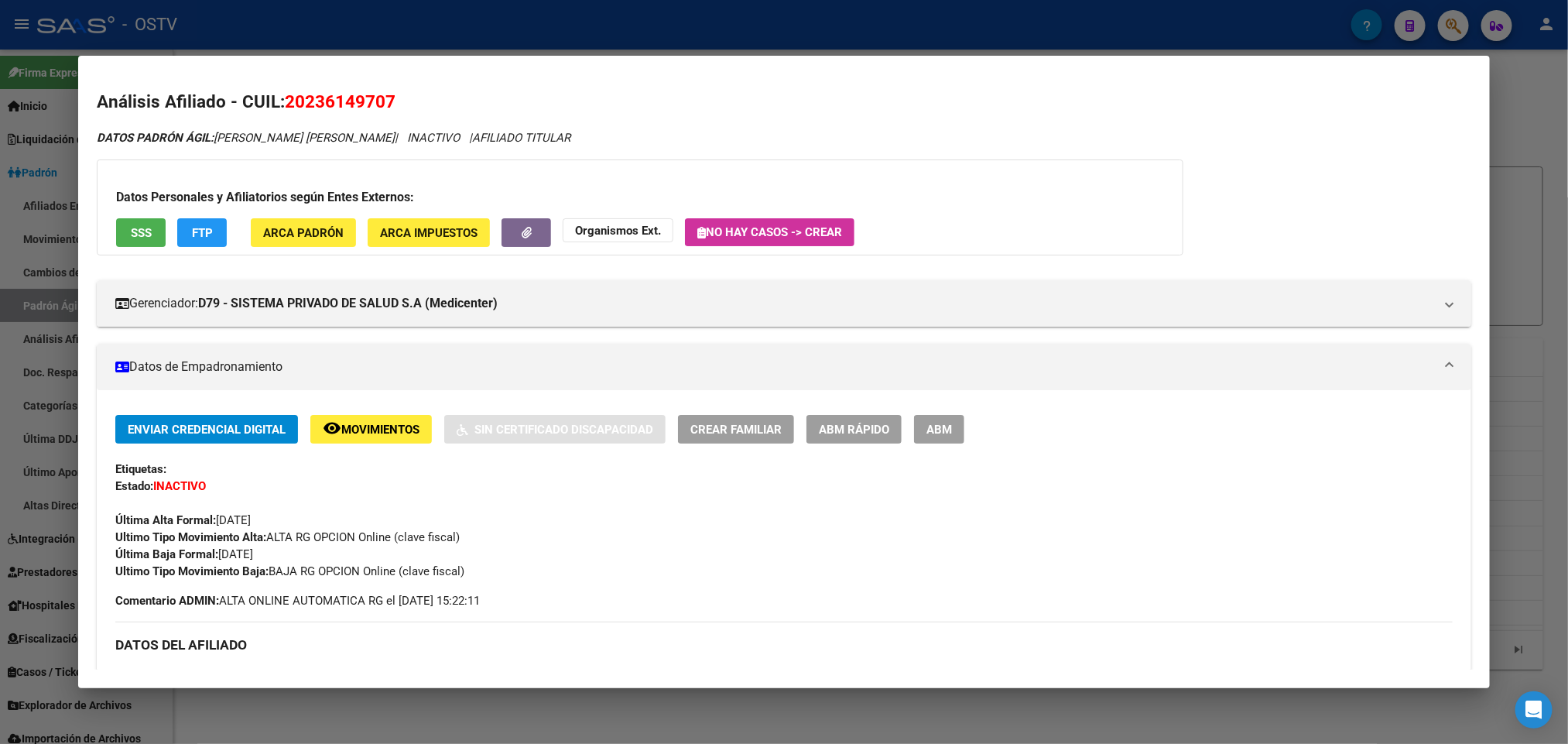
click at [518, 47] on div at bounding box center [784, 372] width 1568 height 744
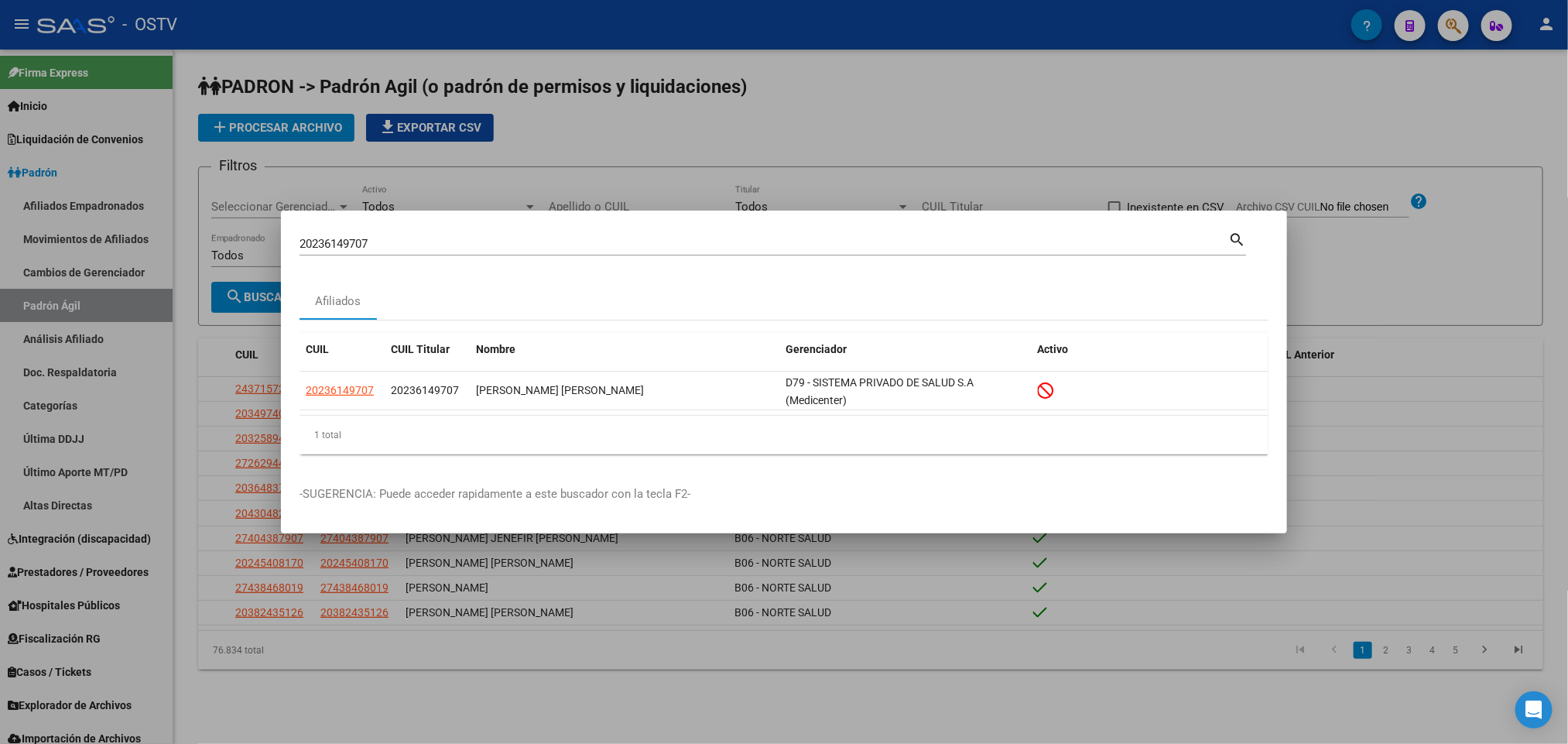
click at [191, 182] on div at bounding box center [784, 372] width 1568 height 744
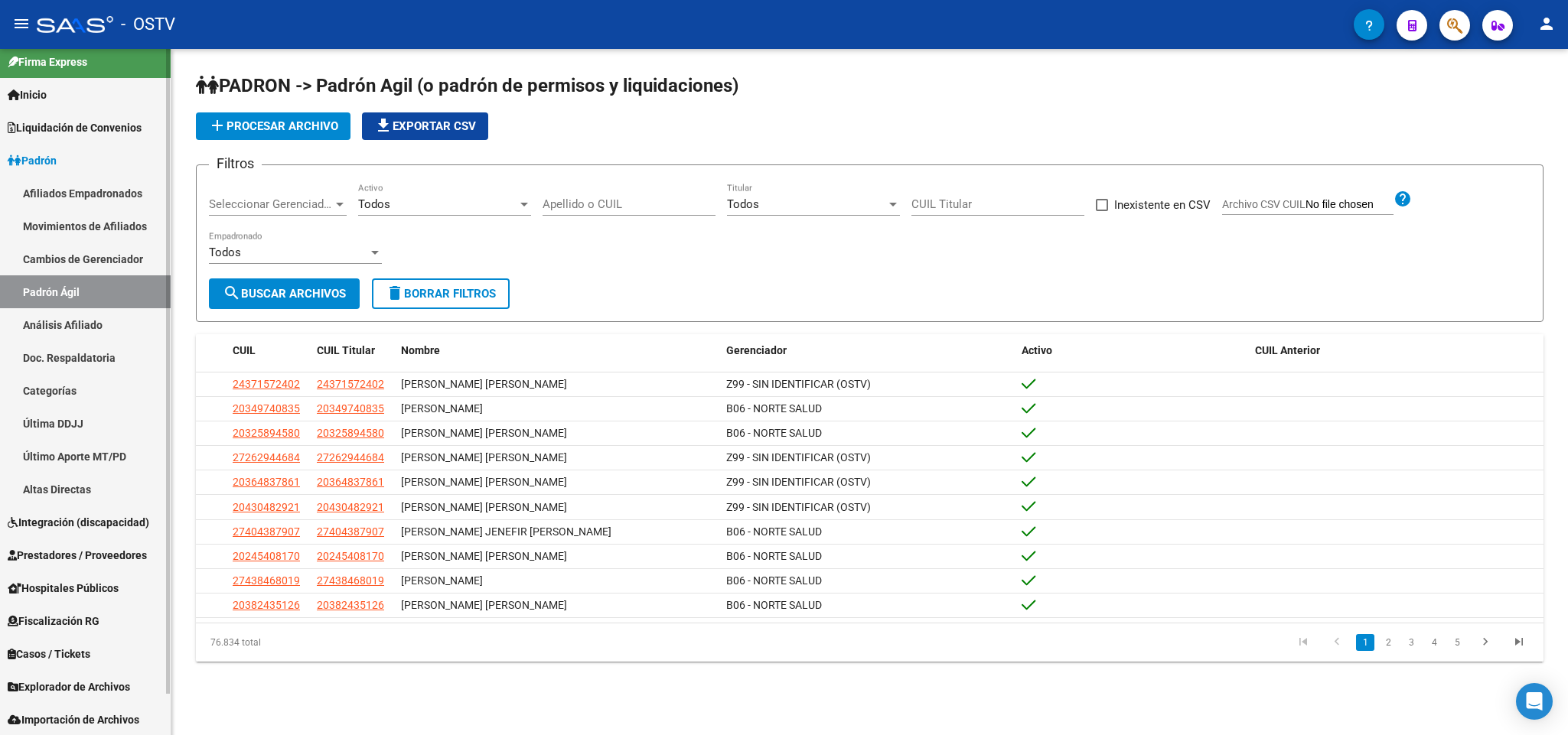
scroll to position [42, 0]
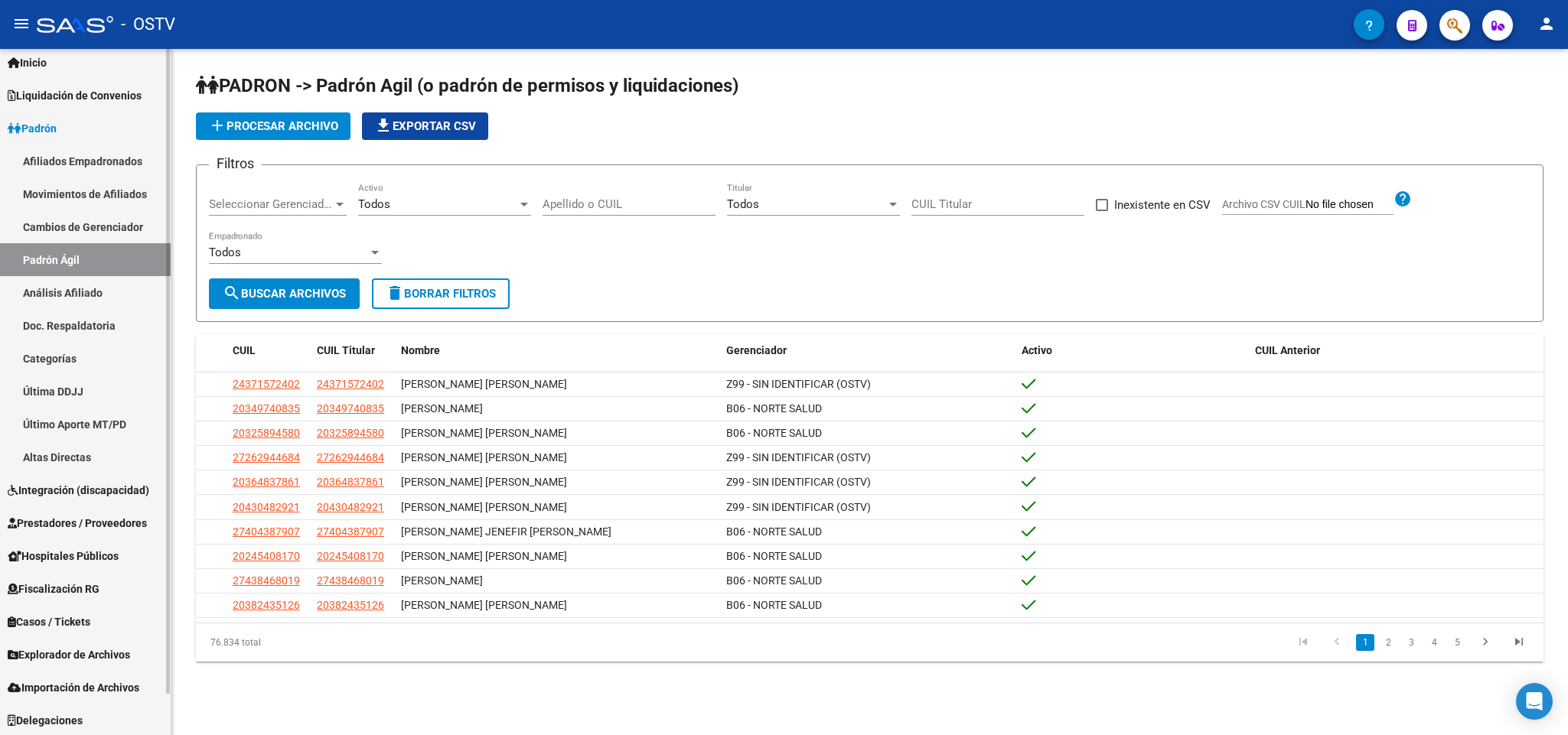
click at [103, 526] on span "Prestadores / Proveedores" at bounding box center [77, 524] width 139 height 17
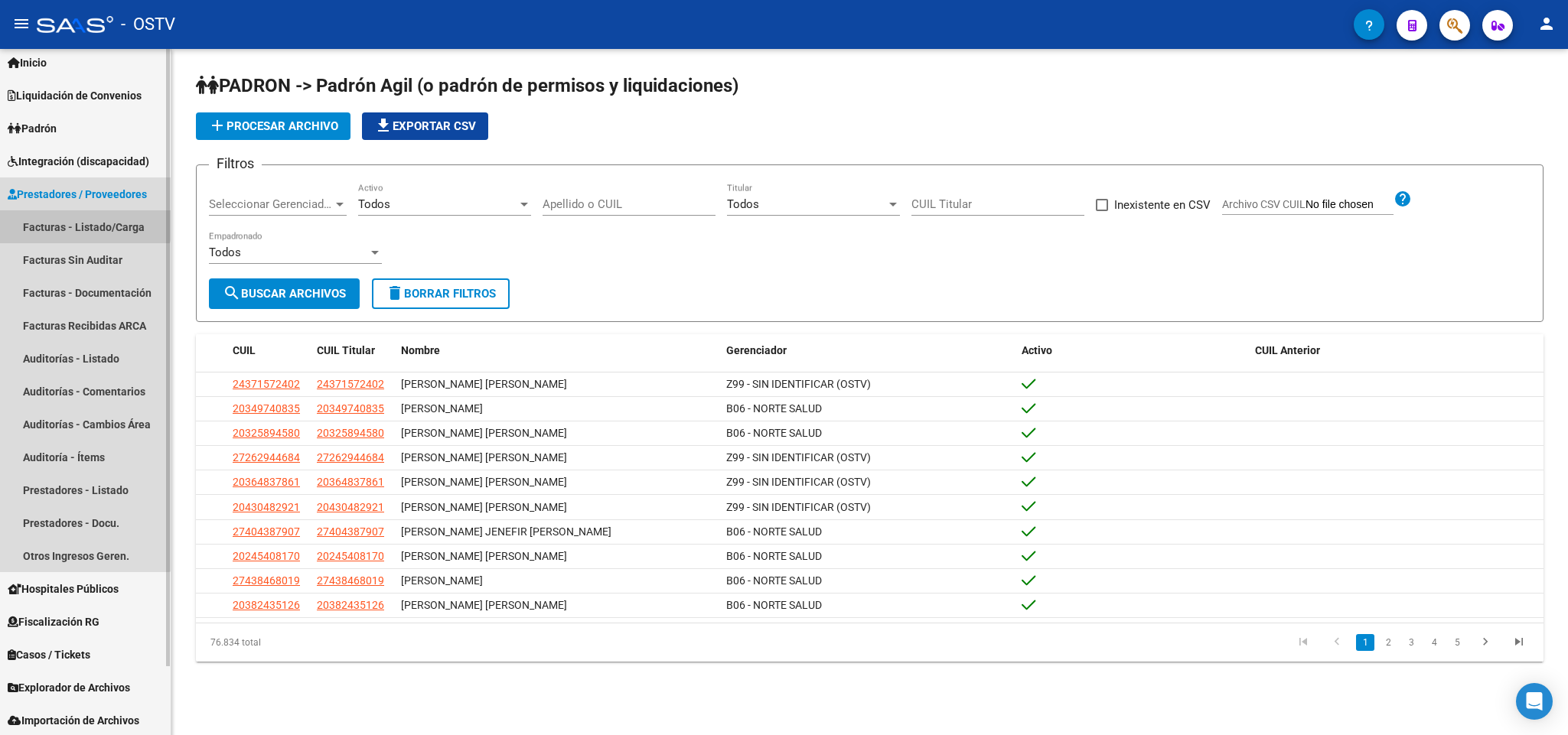
click at [81, 223] on link "Facturas - Listado/Carga" at bounding box center [85, 227] width 171 height 33
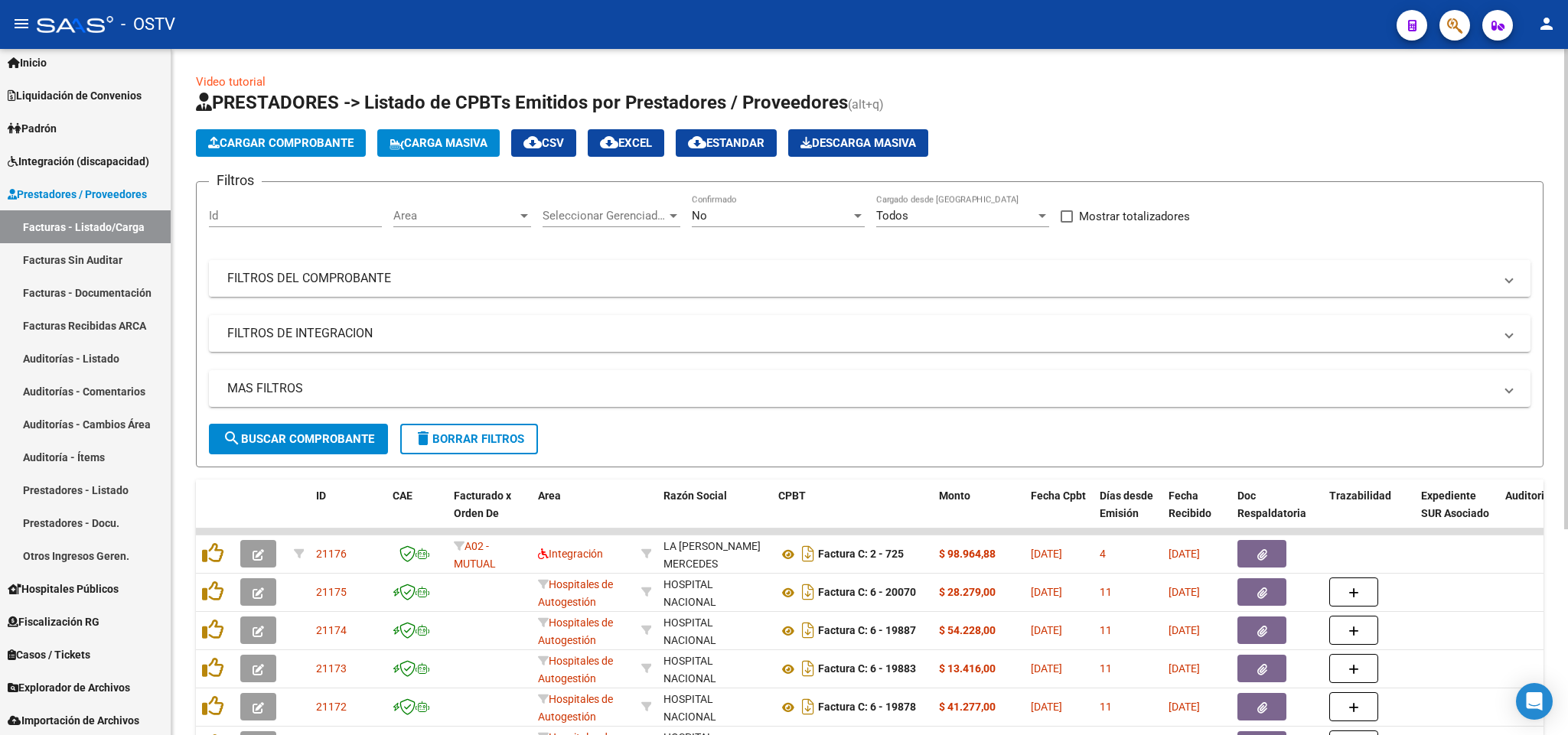
click at [660, 283] on mat-panel-title "FILTROS DEL COMPROBANTE" at bounding box center [860, 279] width 1267 height 17
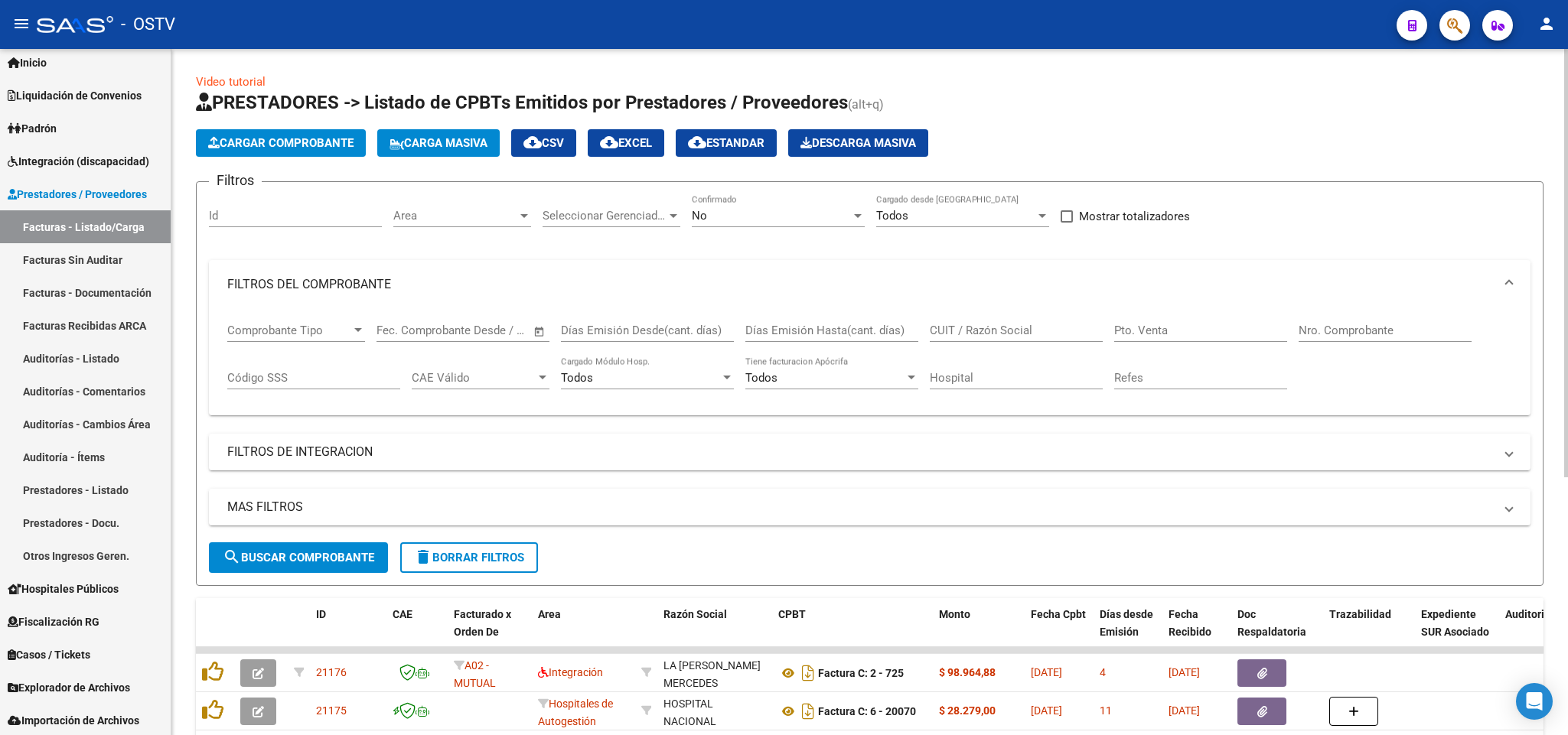
click at [1338, 335] on input "Nro. Comprobante" at bounding box center [1385, 331] width 173 height 14
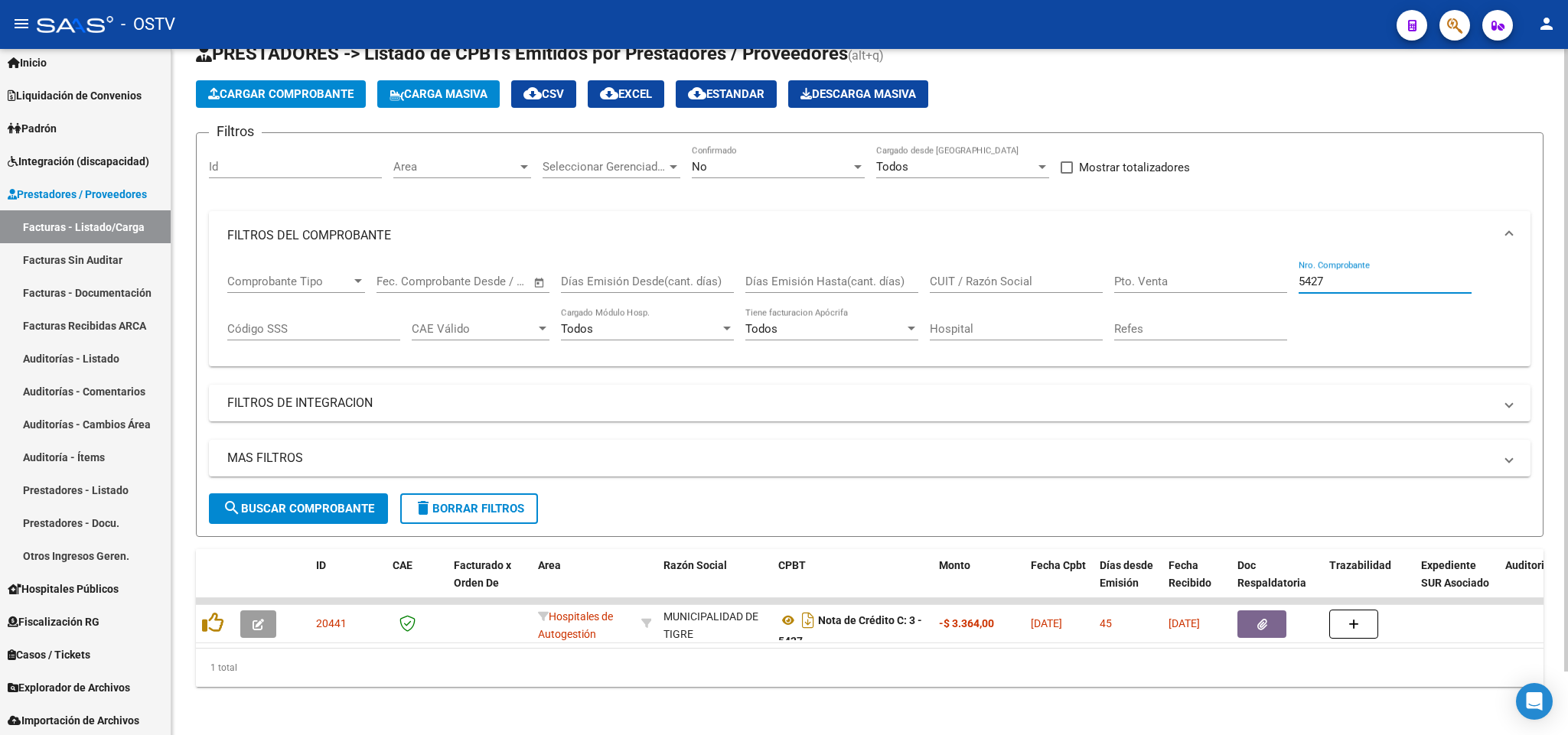
scroll to position [69, 0]
type input "5427"
click at [754, 158] on div "No Confirmado" at bounding box center [778, 161] width 173 height 33
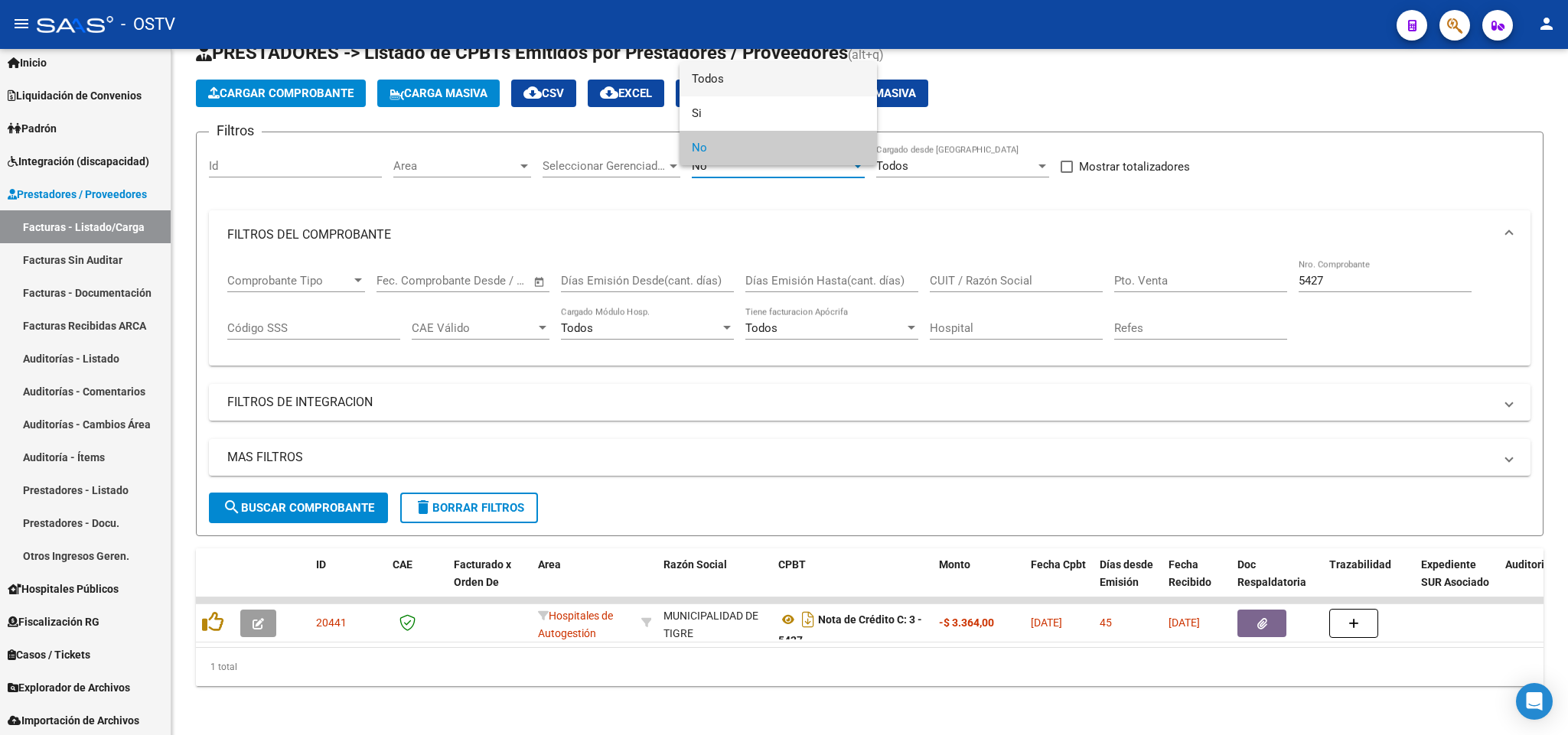
click at [732, 92] on span "Todos" at bounding box center [778, 79] width 173 height 34
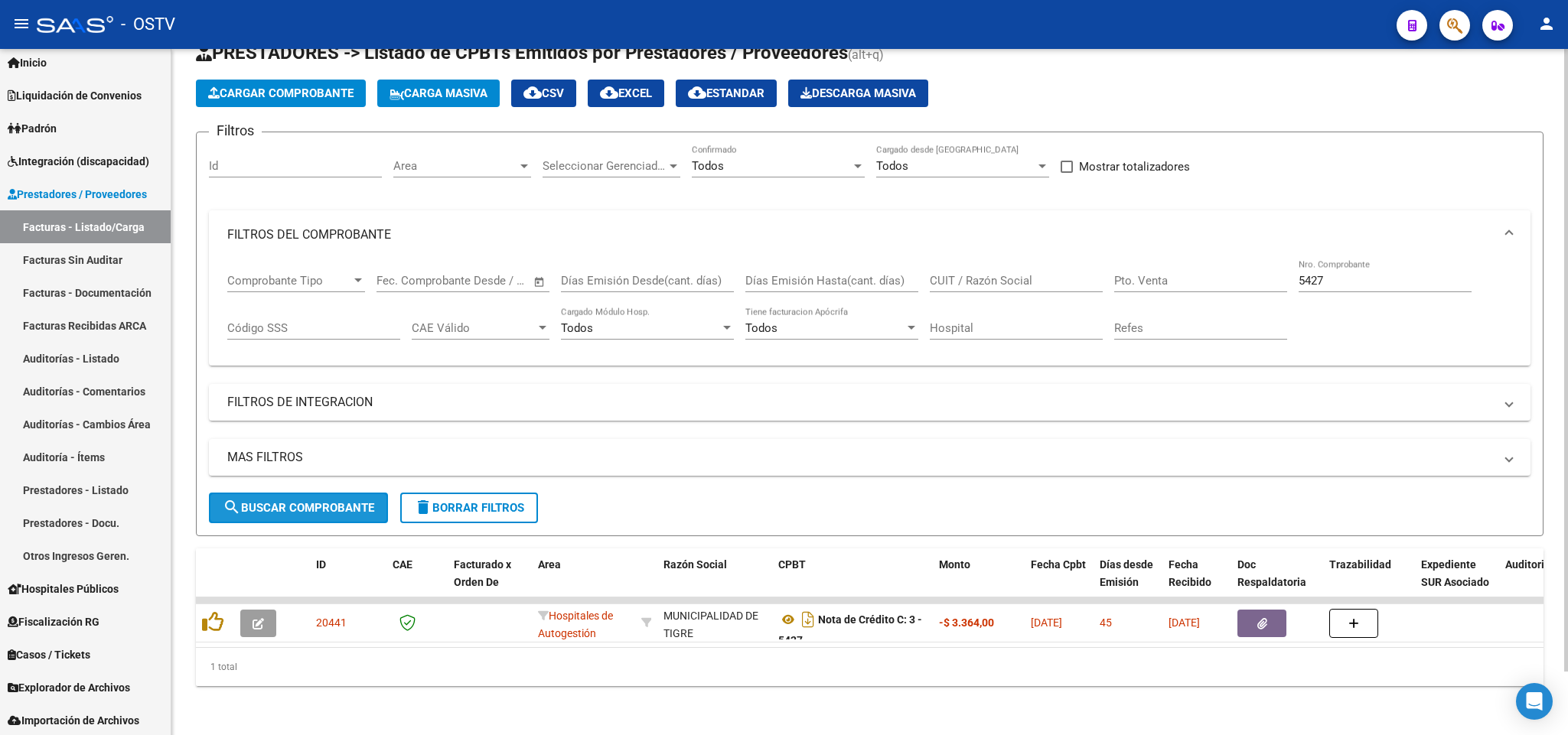
click at [344, 501] on span "search Buscar Comprobante" at bounding box center [298, 508] width 152 height 14
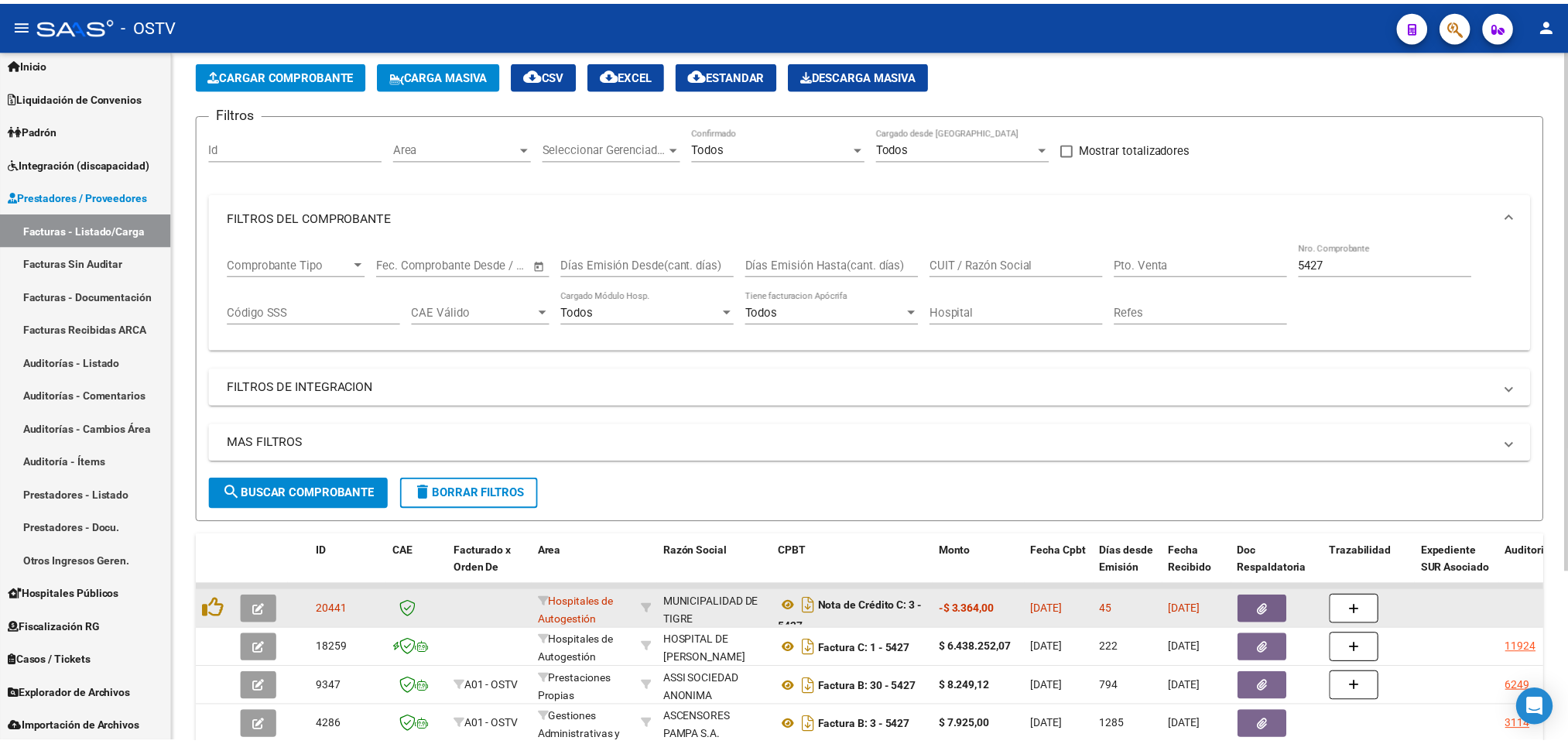
scroll to position [186, 0]
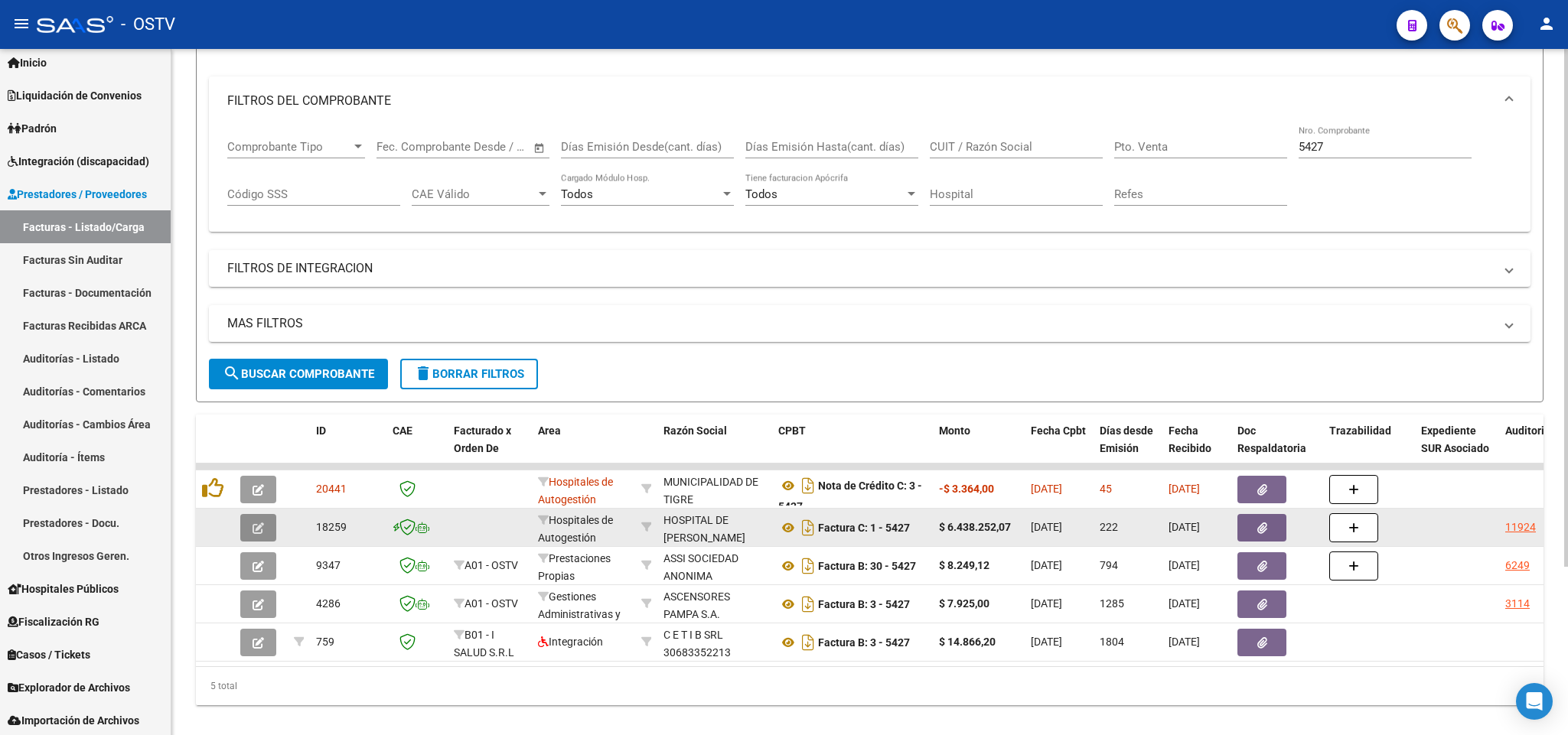
click at [267, 524] on button "button" at bounding box center [258, 528] width 36 height 27
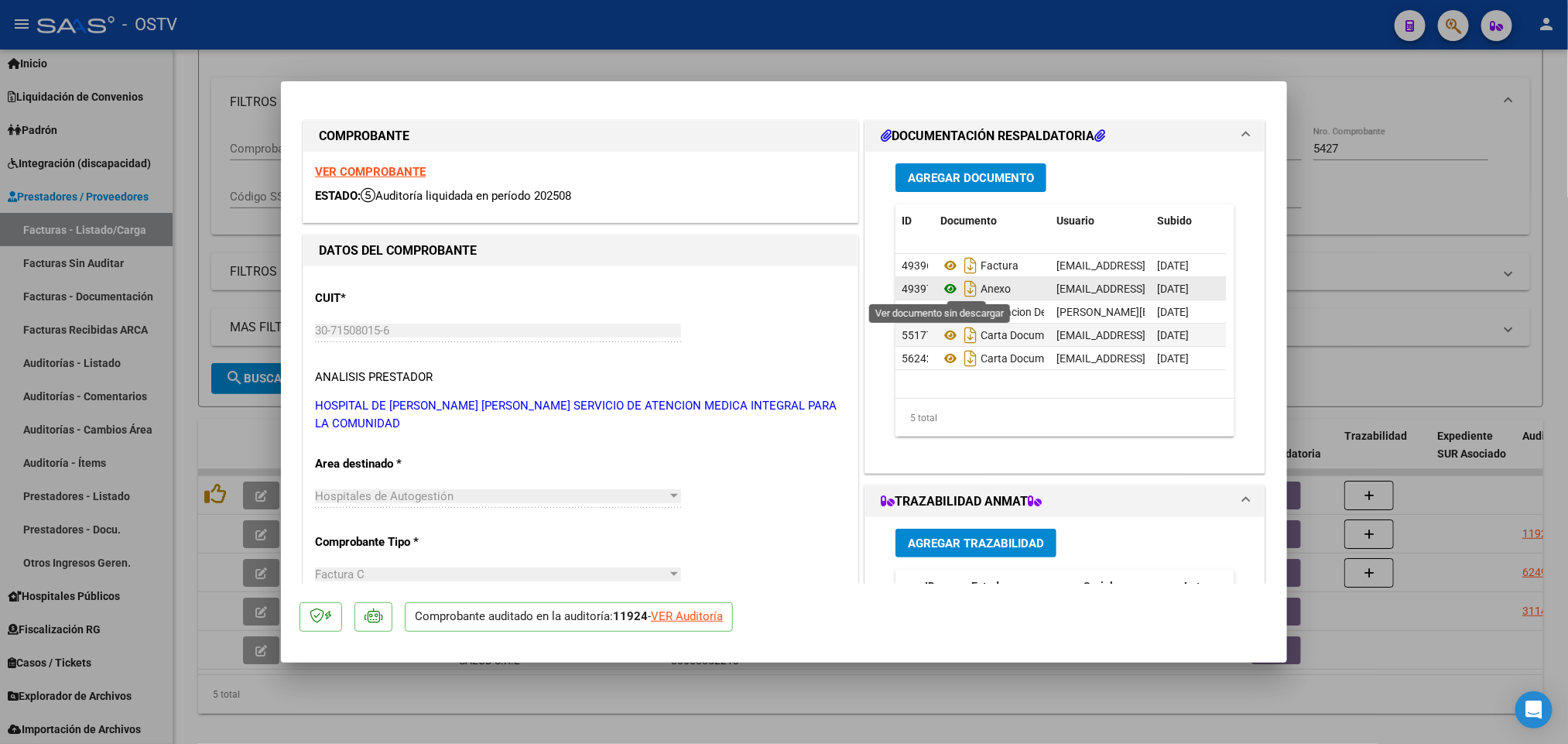
click at [944, 297] on icon at bounding box center [951, 289] width 20 height 19
click at [237, 315] on div at bounding box center [784, 372] width 1568 height 744
type input "$ 0,00"
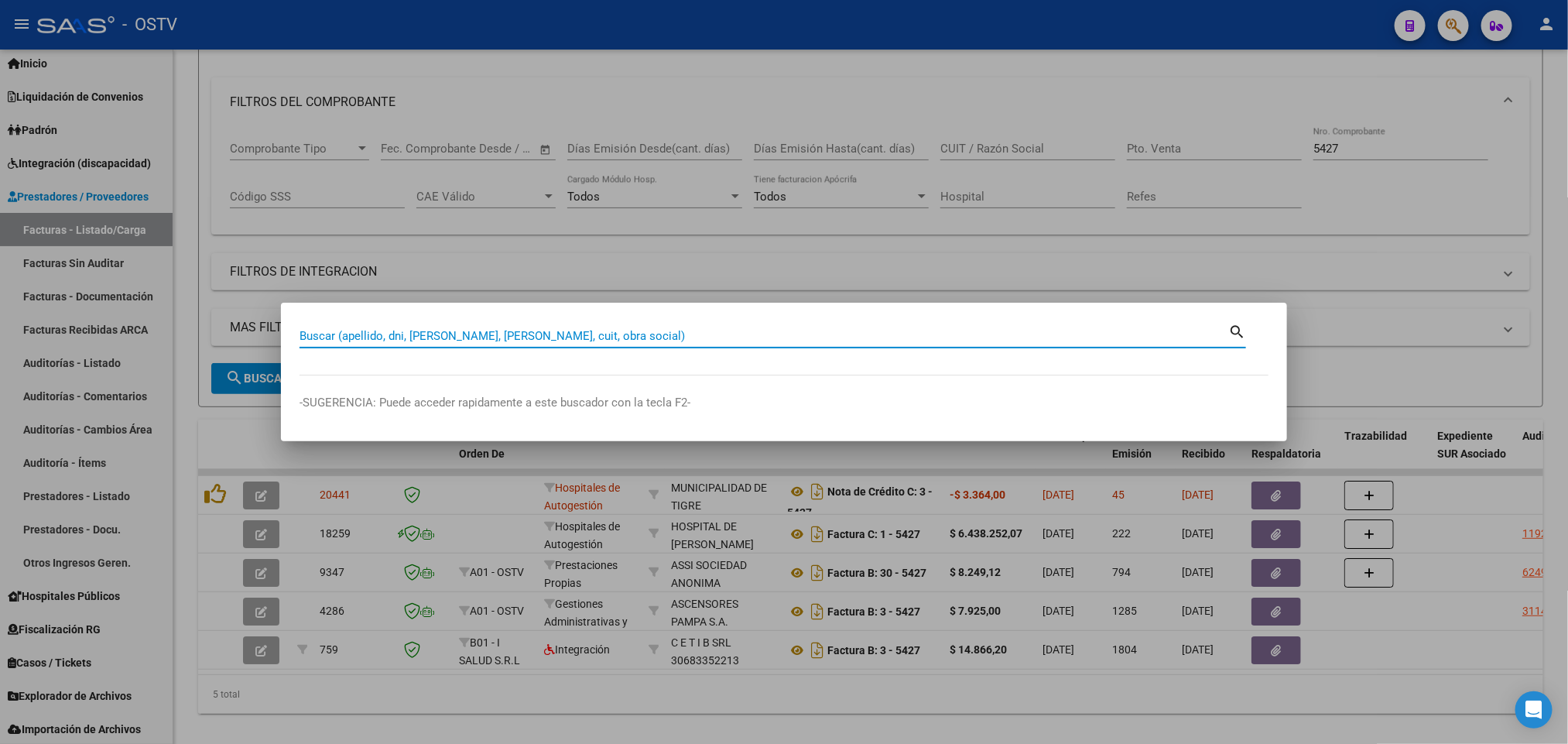
paste input "24653821"
type input "24653821"
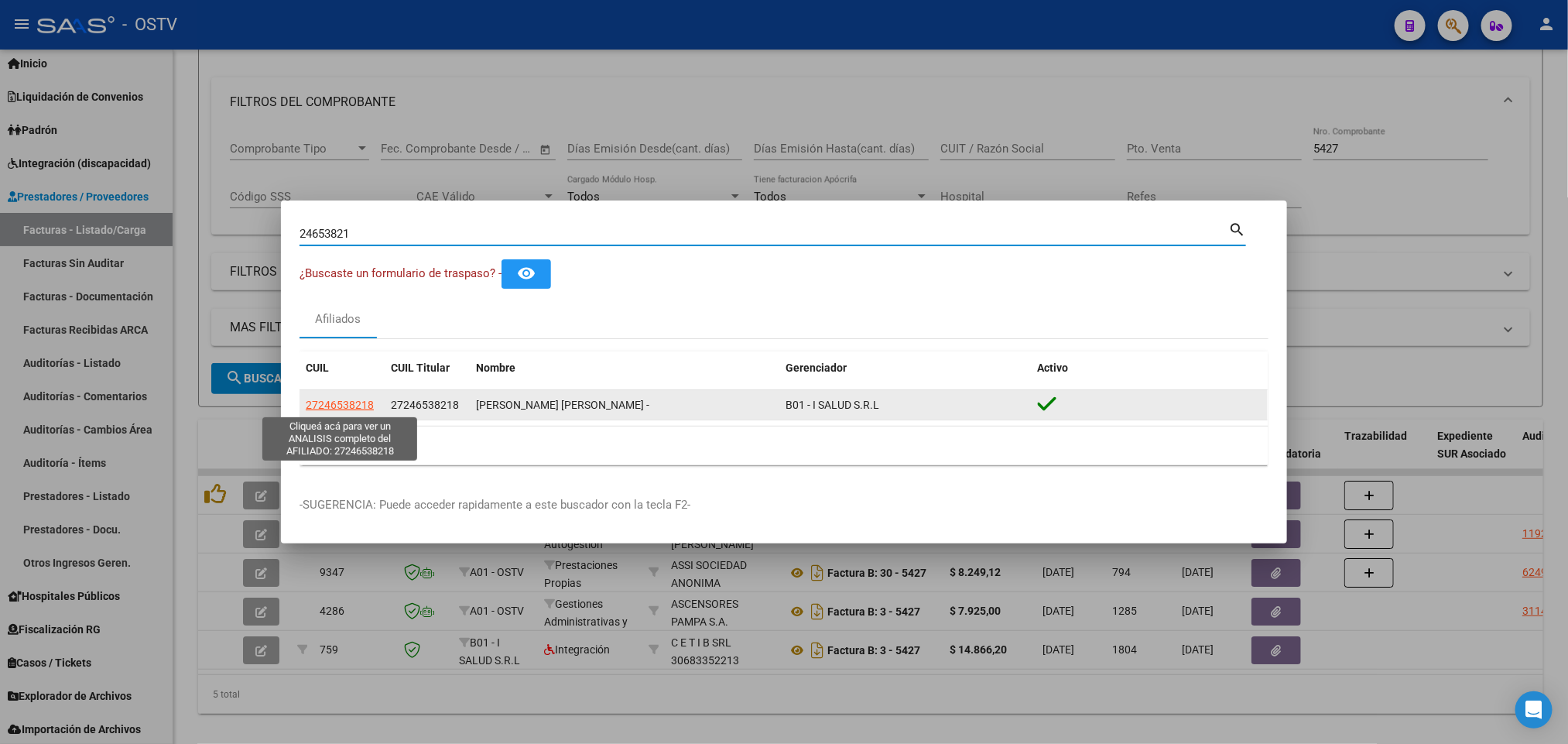
click at [326, 404] on span "27246538218" at bounding box center [340, 405] width 68 height 13
type textarea "27246538218"
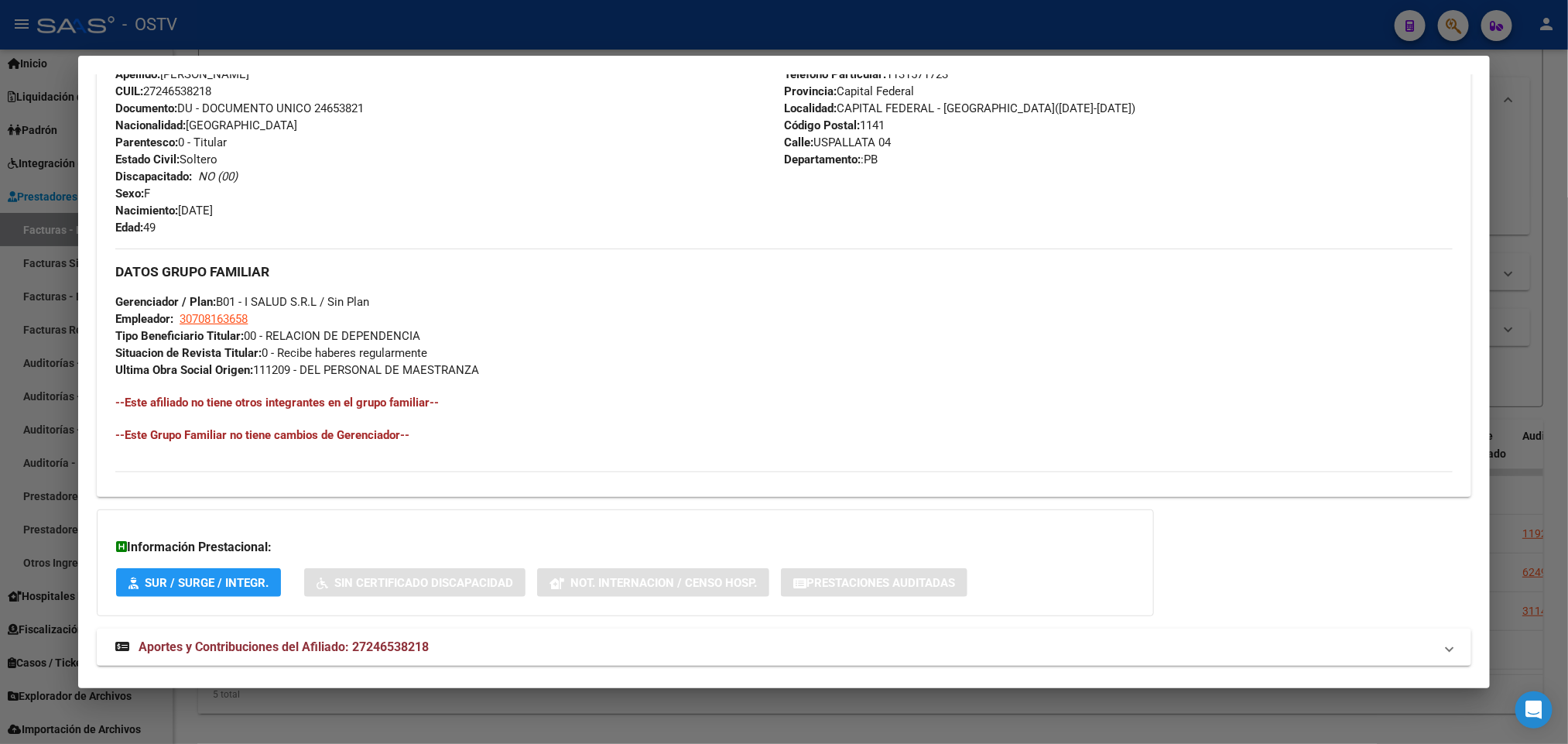
scroll to position [581, 0]
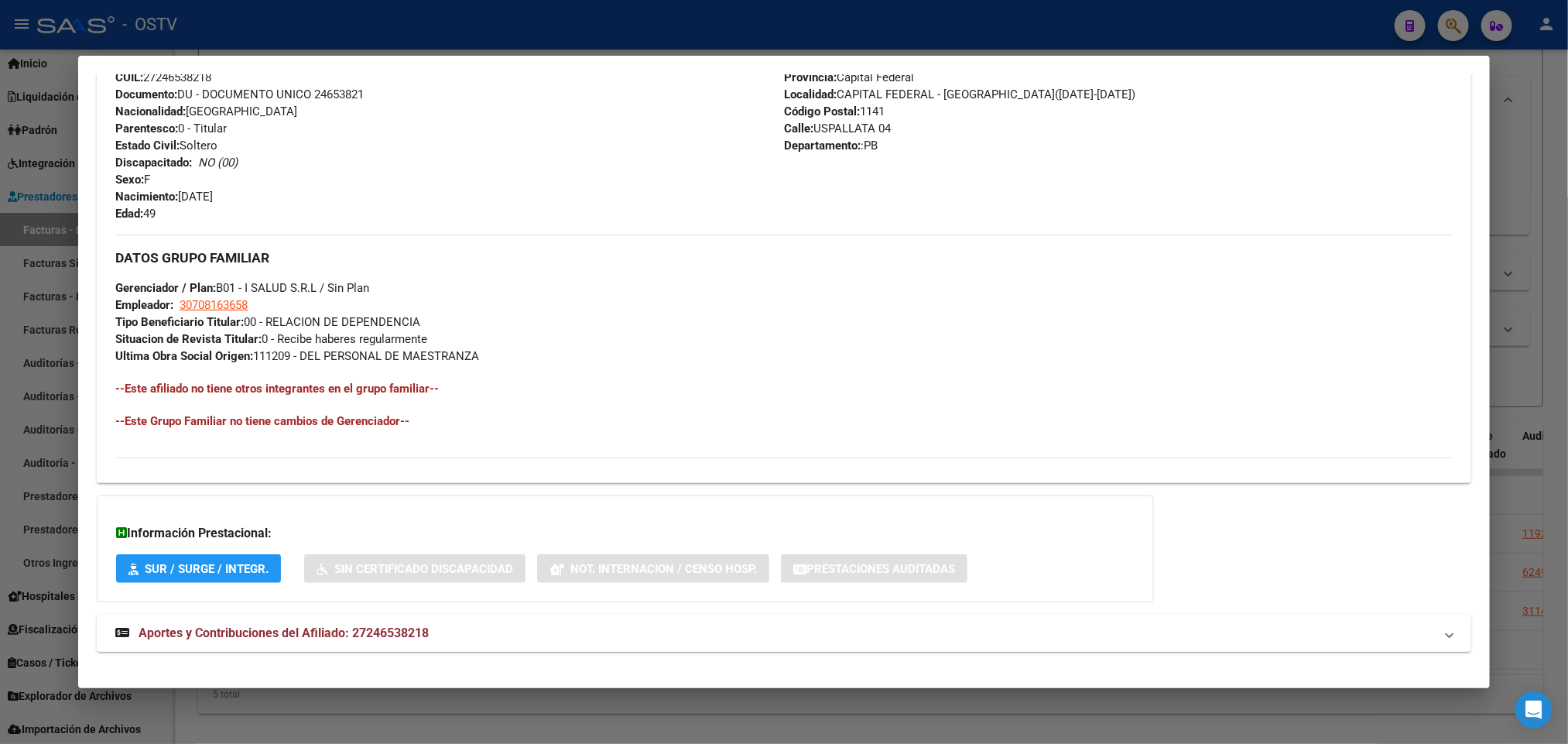
click at [425, 623] on mat-expansion-panel-header "Aportes y Contribuciones del Afiliado: 27246538218" at bounding box center [784, 633] width 1374 height 37
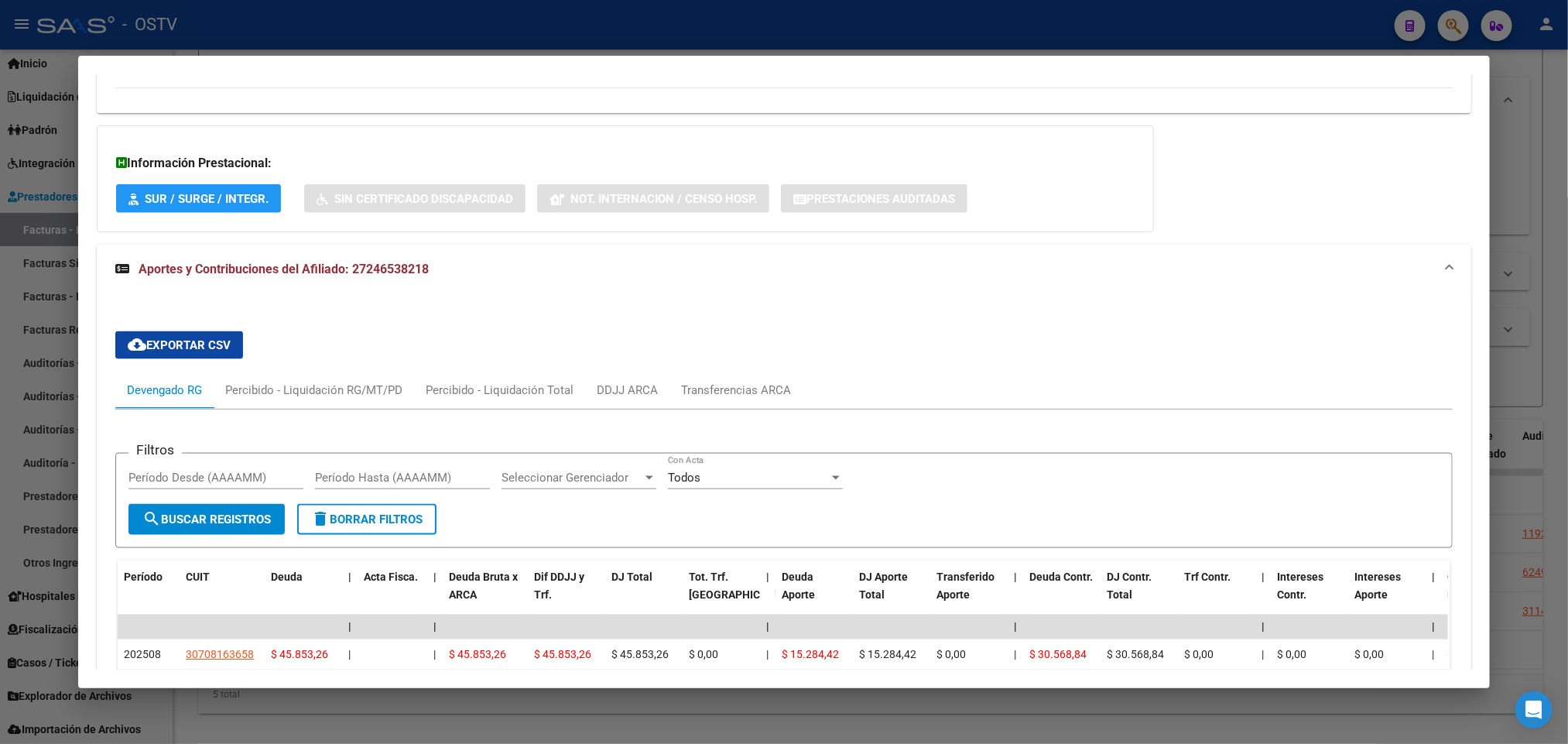
scroll to position [806, 0]
